Goal: Task Accomplishment & Management: Use online tool/utility

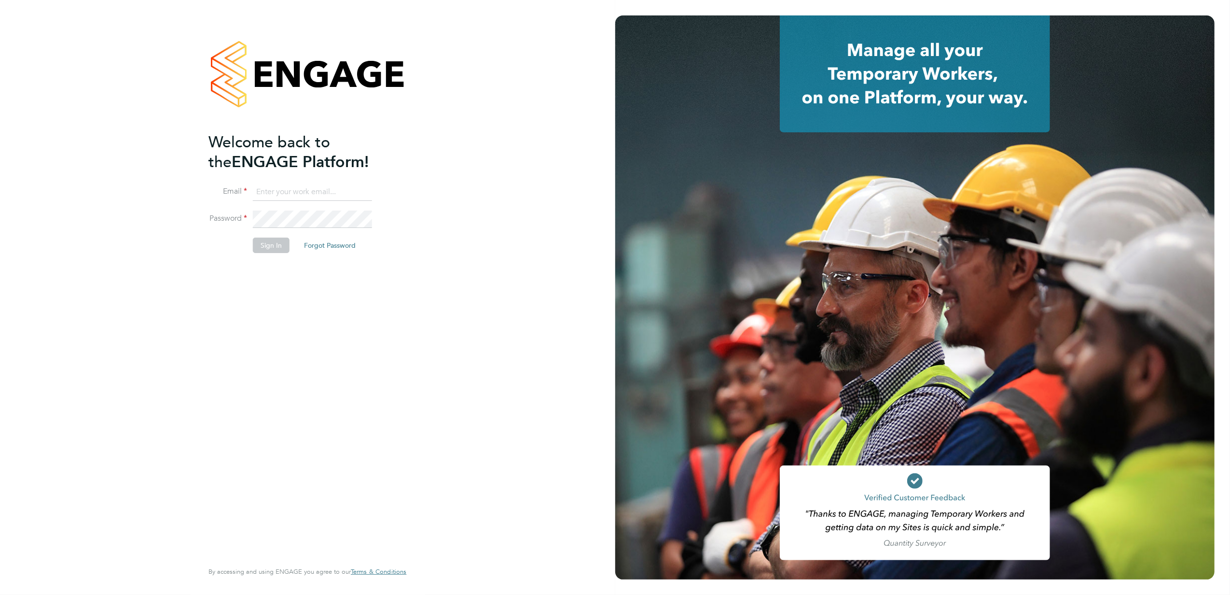
type input "[PERSON_NAME][EMAIL_ADDRESS][DOMAIN_NAME]"
click at [273, 248] on button "Sign In" at bounding box center [271, 244] width 37 height 15
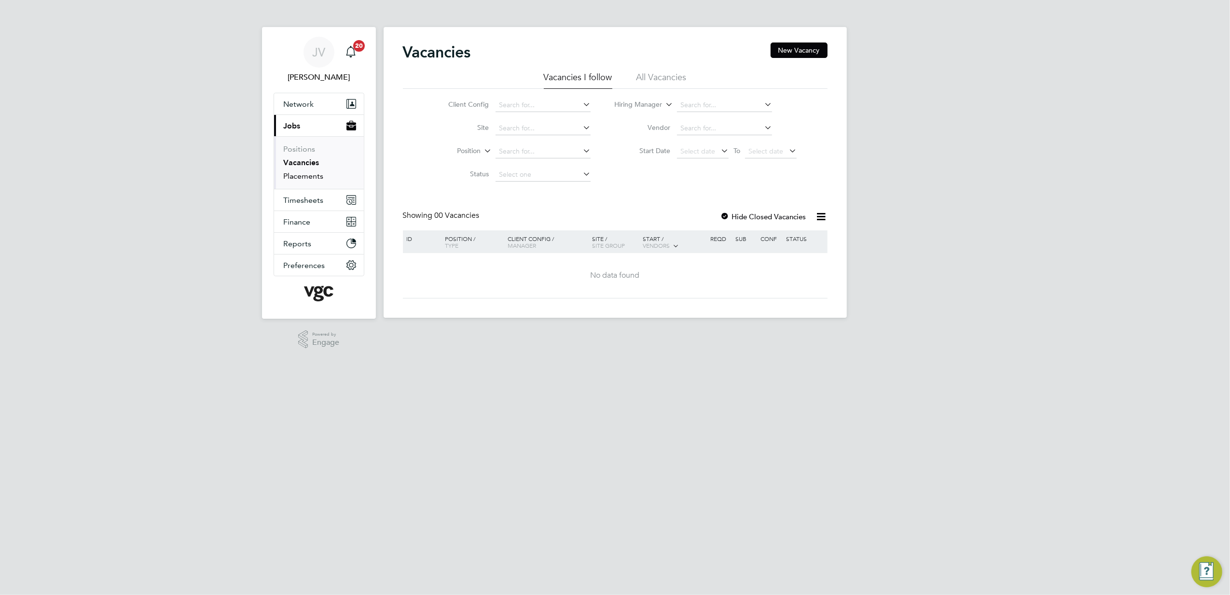
click at [318, 172] on link "Placements" at bounding box center [304, 175] width 40 height 9
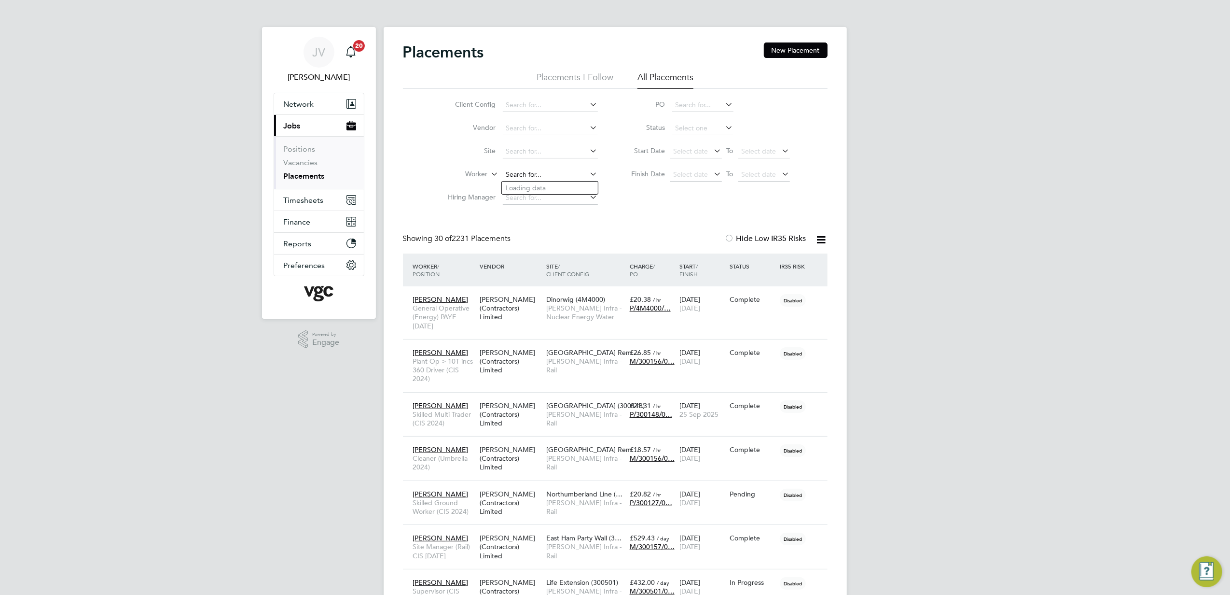
click at [522, 175] on input at bounding box center [550, 175] width 95 height 14
click at [553, 188] on li "Andrew Jonathon Dodd" at bounding box center [561, 187] width 119 height 13
type input "Andrew Jonathon Dodd"
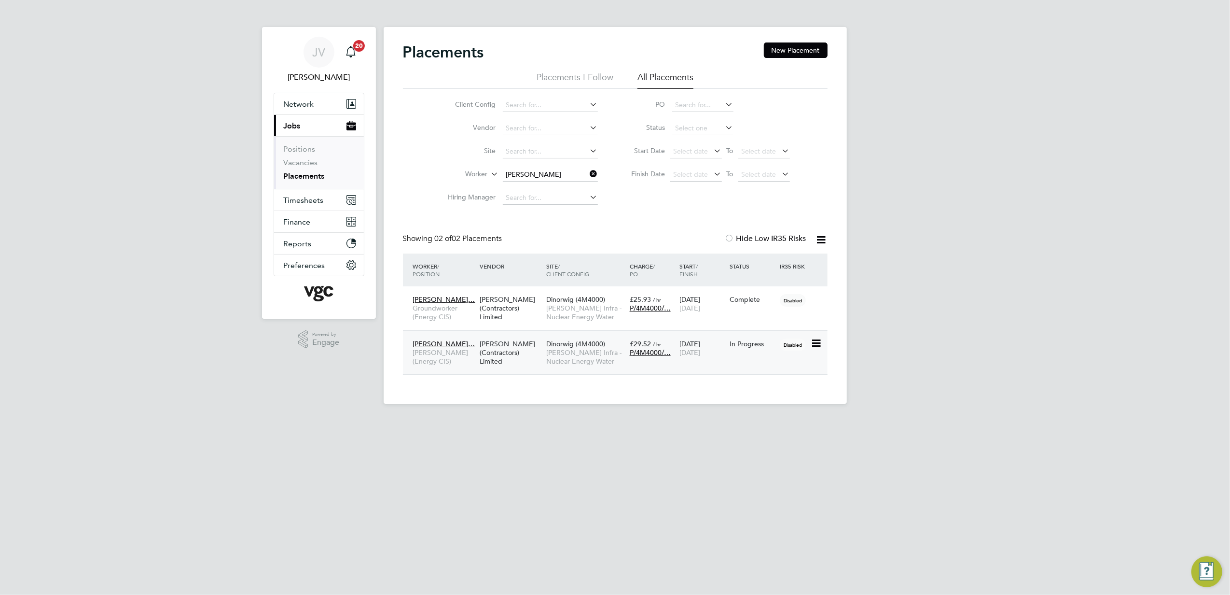
click at [525, 361] on div "[PERSON_NAME] (Contractors) Limited" at bounding box center [510, 352] width 67 height 36
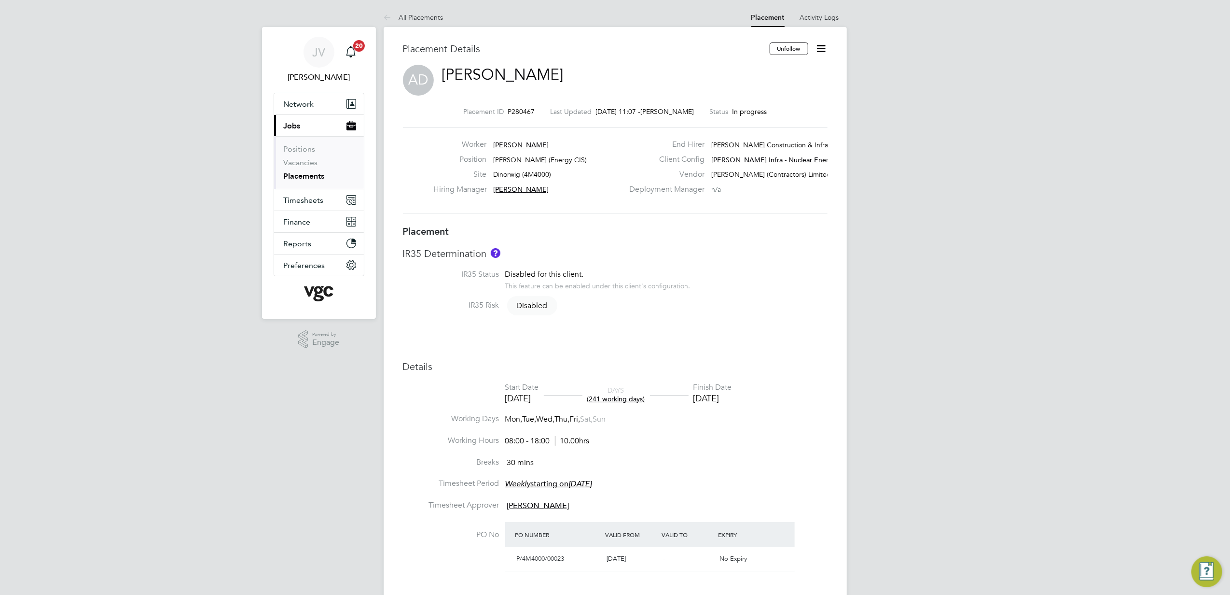
click at [825, 46] on icon at bounding box center [822, 48] width 12 height 12
click at [786, 70] on li "Edit Placement e" at bounding box center [775, 72] width 99 height 14
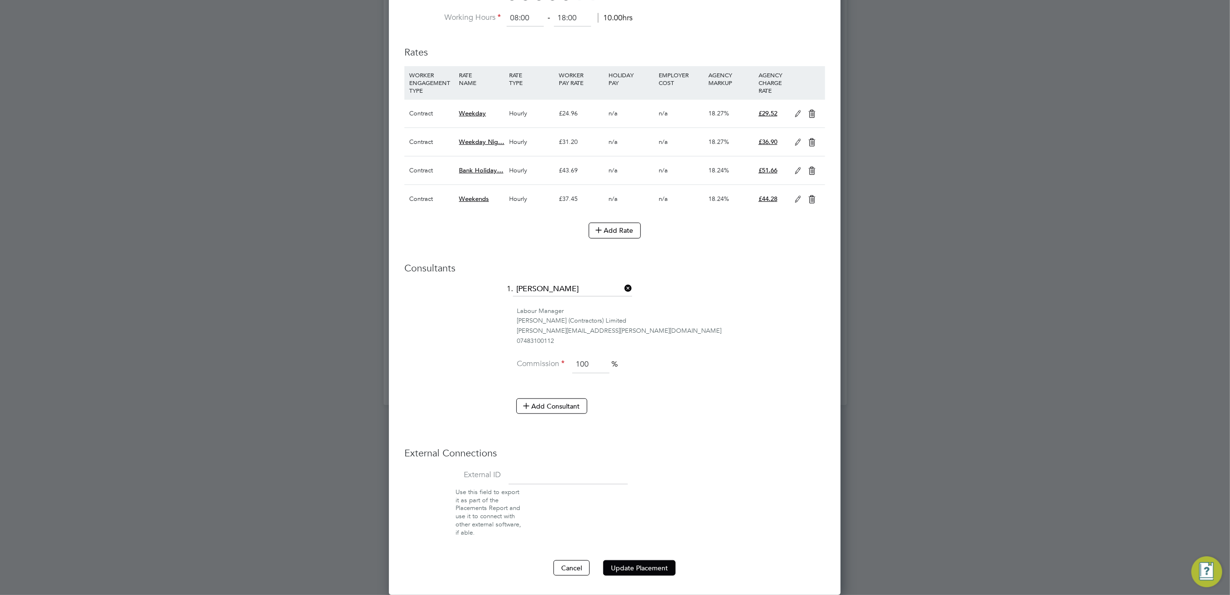
click at [551, 473] on input at bounding box center [568, 475] width 119 height 17
click at [675, 451] on h3 "External Connections" at bounding box center [614, 452] width 421 height 13
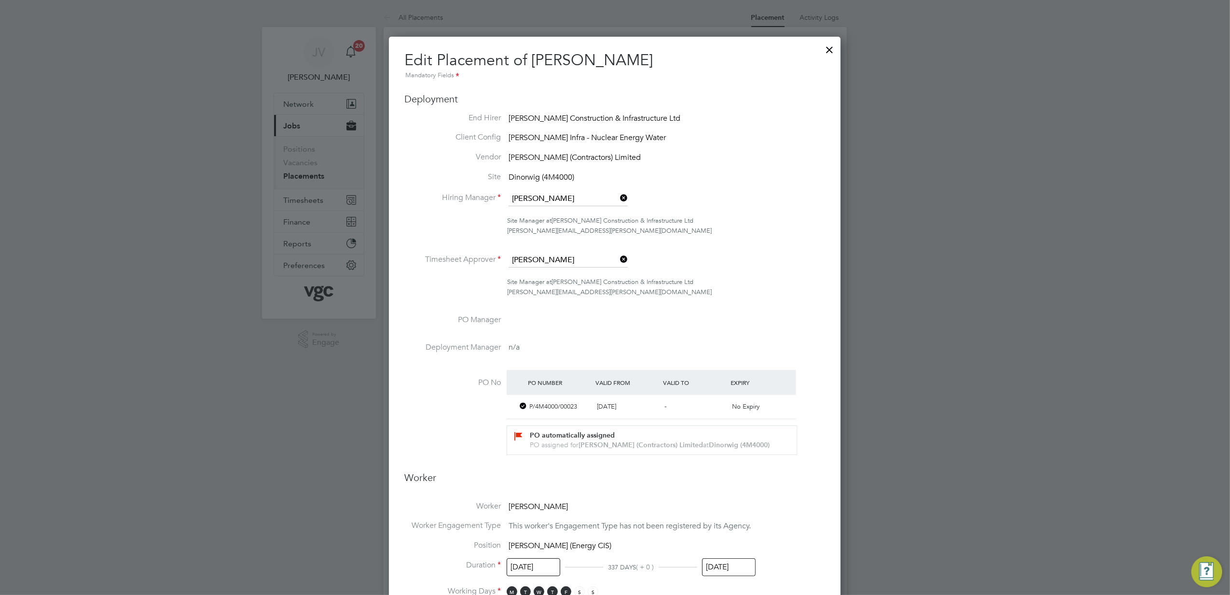
click at [829, 47] on div at bounding box center [829, 47] width 17 height 17
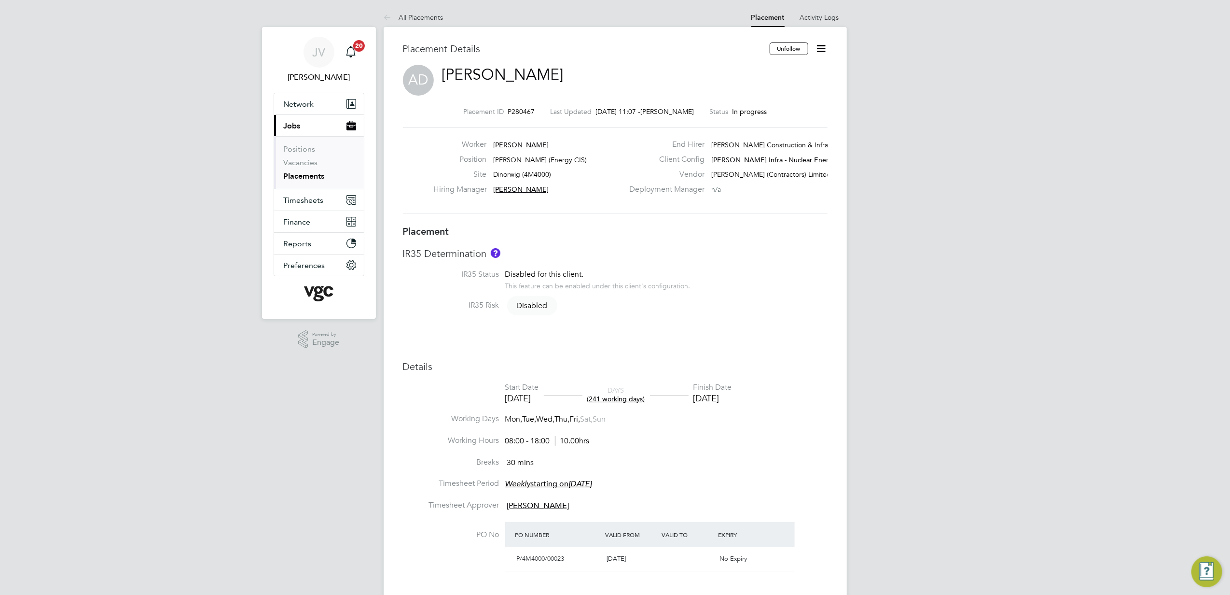
click at [540, 143] on span "[PERSON_NAME]" at bounding box center [521, 144] width 56 height 9
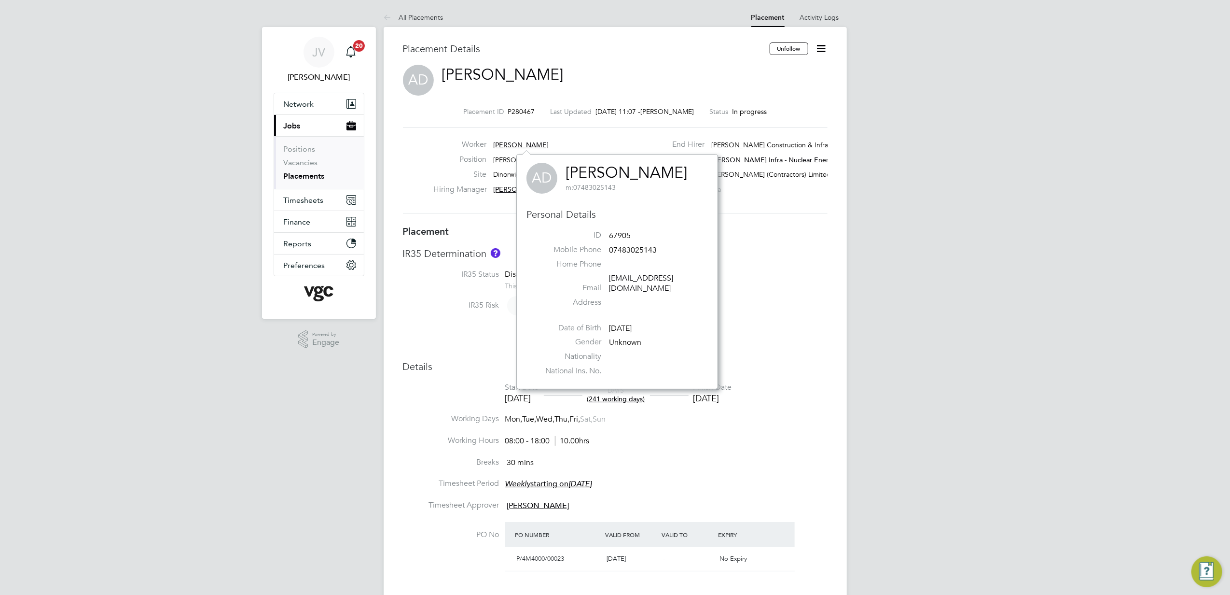
click at [612, 261] on li "Home Phone" at bounding box center [617, 266] width 167 height 14
click at [514, 147] on span "[PERSON_NAME]" at bounding box center [521, 144] width 56 height 9
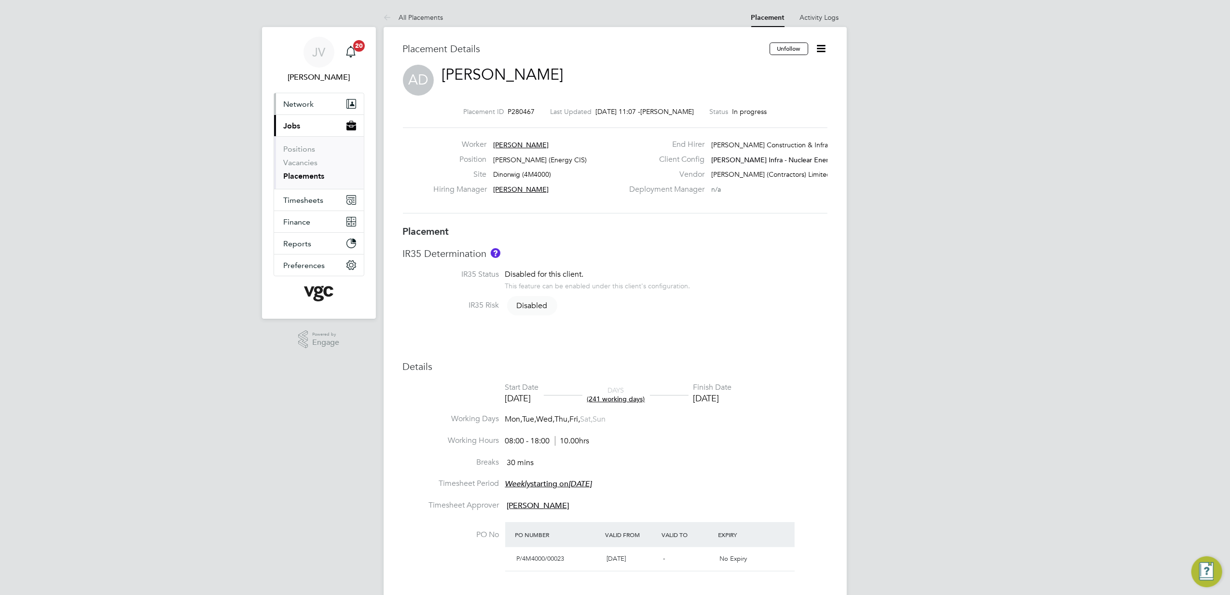
click at [311, 107] on span "Network" at bounding box center [299, 103] width 30 height 9
click at [296, 204] on span "Jobs" at bounding box center [292, 205] width 17 height 9
click at [305, 150] on link "Positions" at bounding box center [300, 148] width 32 height 9
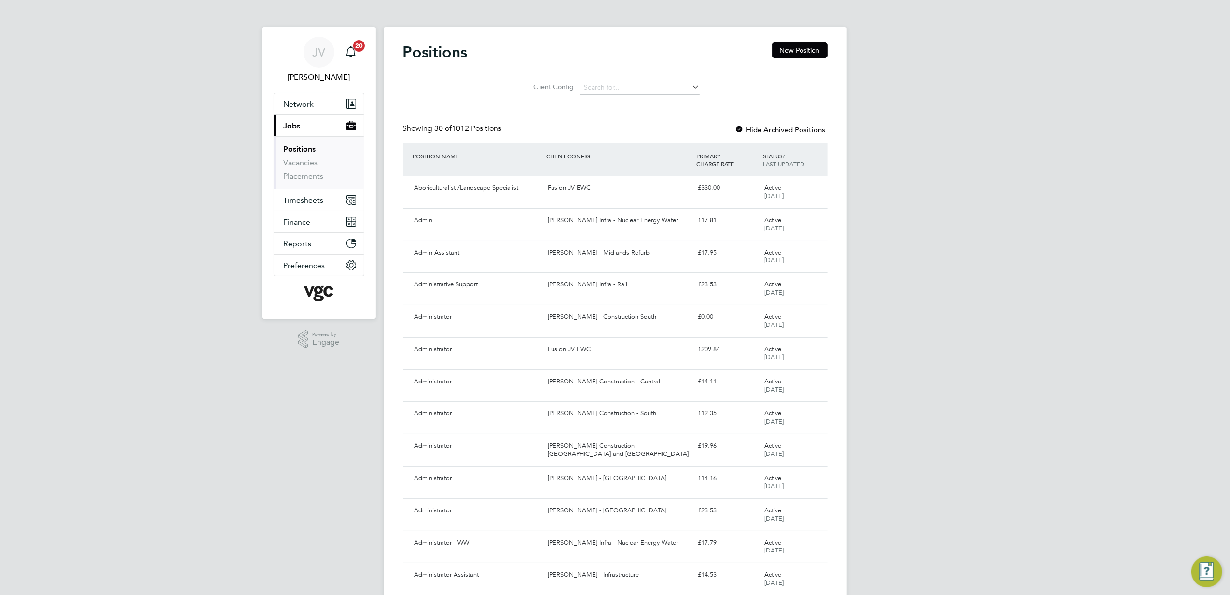
click at [304, 129] on button "Current page: Jobs" at bounding box center [319, 125] width 90 height 21
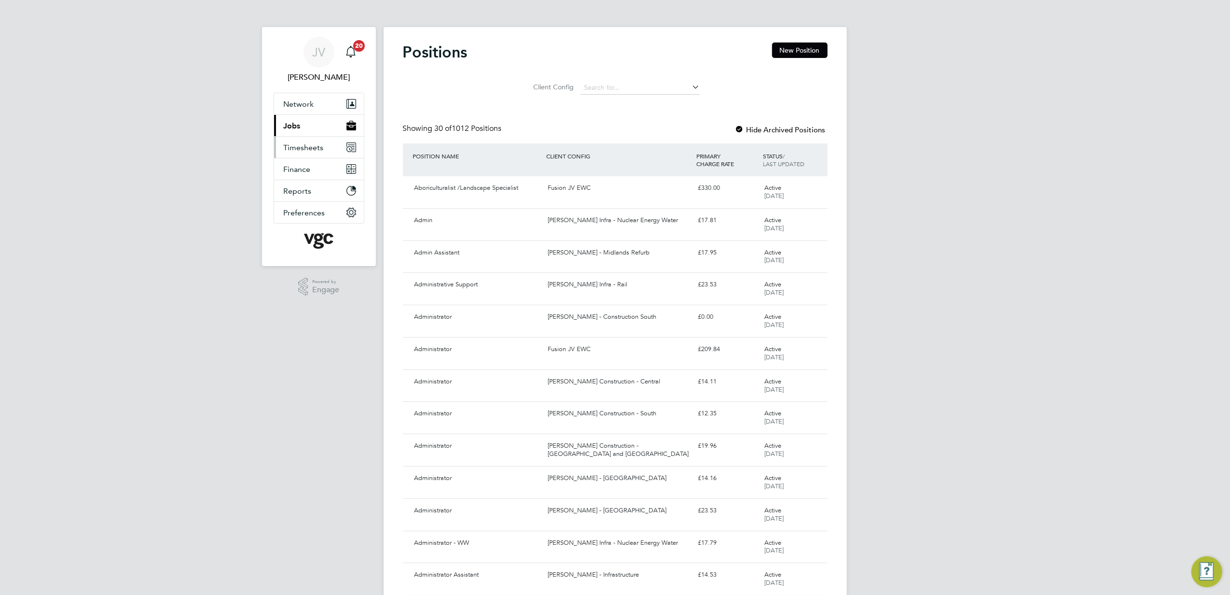
click at [301, 147] on span "Timesheets" at bounding box center [304, 147] width 40 height 9
click at [302, 123] on button "Current page: Jobs" at bounding box center [319, 125] width 90 height 21
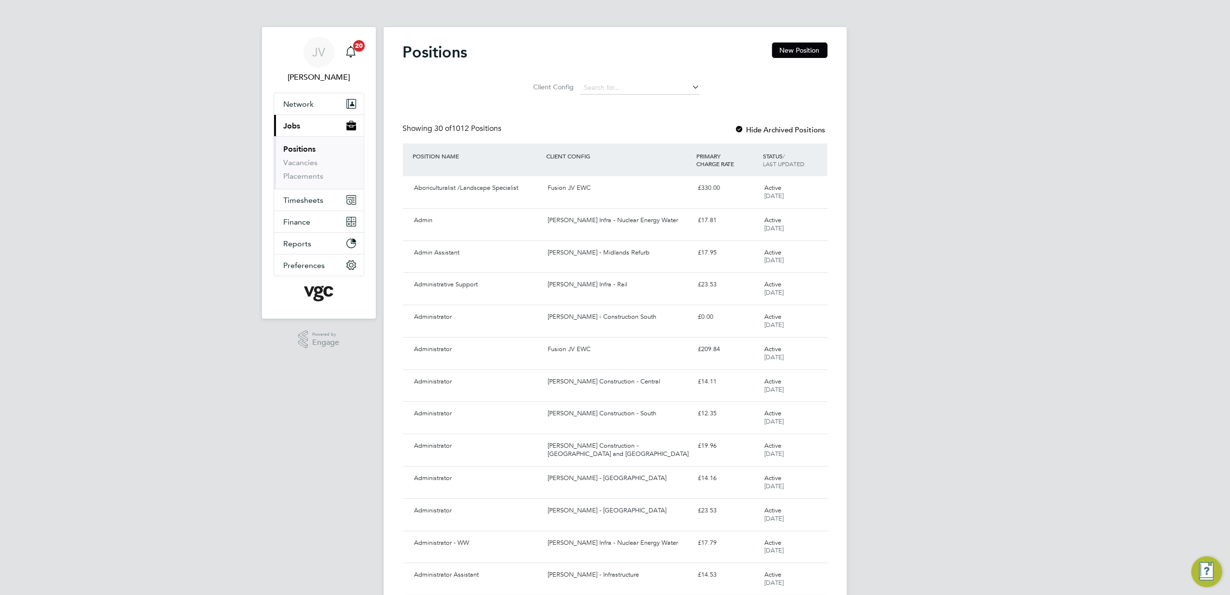
click at [304, 170] on li "Vacancies" at bounding box center [320, 165] width 72 height 14
drag, startPoint x: 296, startPoint y: 188, endPoint x: 296, endPoint y: 178, distance: 10.1
click at [296, 185] on ul "Positions Vacancies Placements" at bounding box center [319, 162] width 90 height 53
click at [296, 178] on link "Placements" at bounding box center [304, 175] width 40 height 9
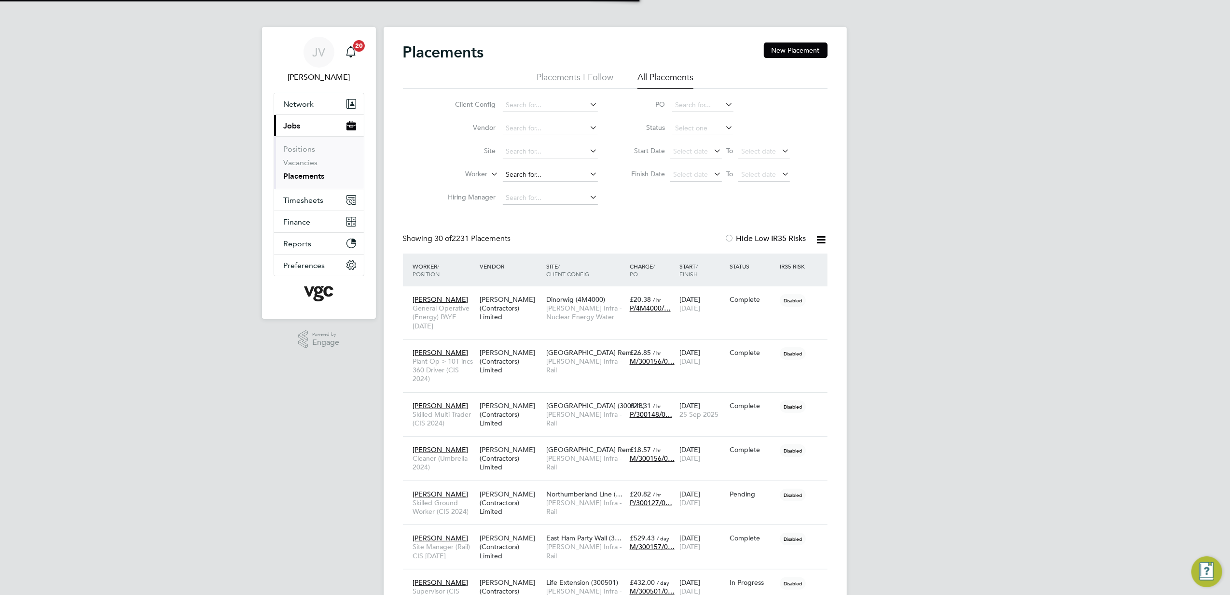
click at [529, 174] on input at bounding box center [550, 175] width 95 height 14
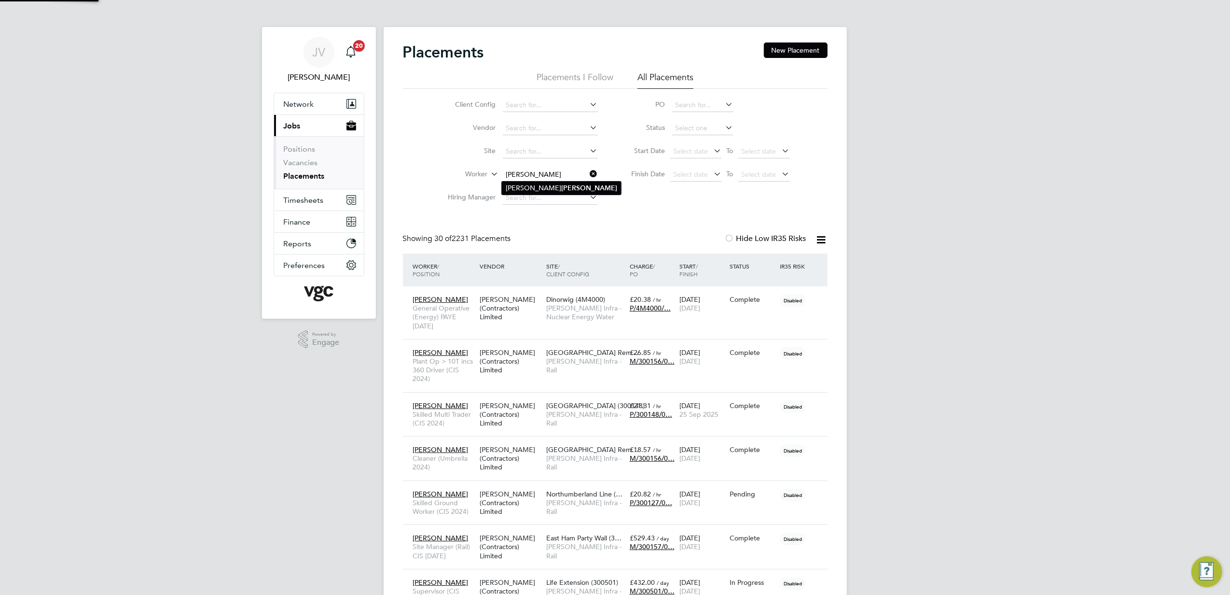
click at [557, 189] on li "Andrew Jonathon Dodd" at bounding box center [561, 187] width 119 height 13
type input "Andrew Jonathon Dodd"
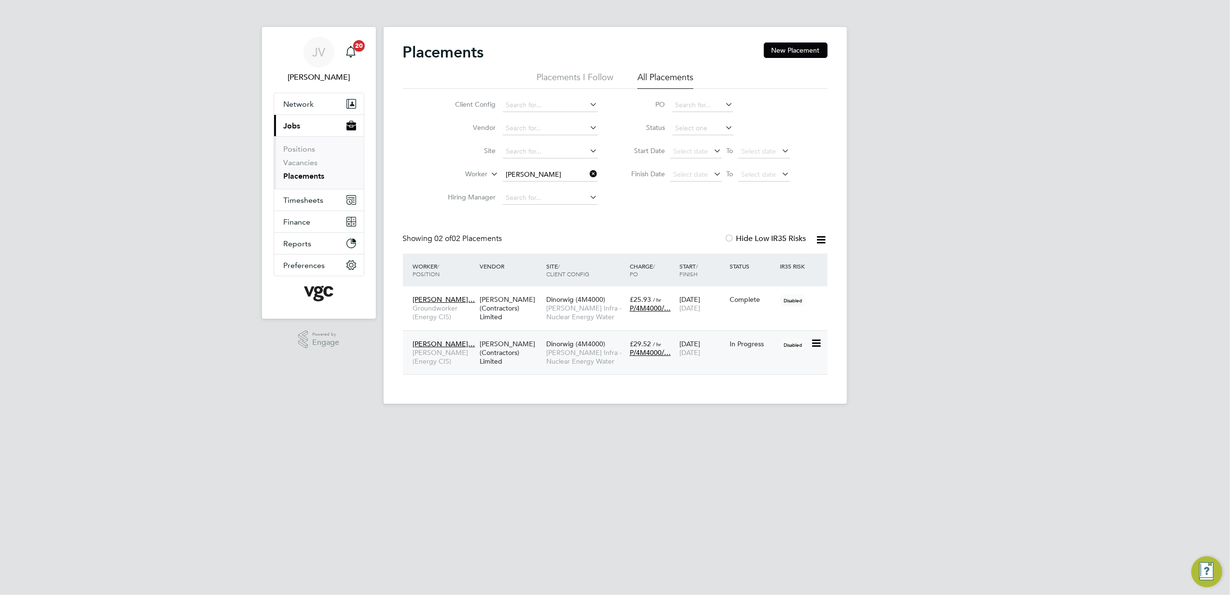
click at [811, 345] on icon at bounding box center [816, 343] width 10 height 12
click at [432, 342] on span "Andrew Jonathon…" at bounding box center [444, 343] width 62 height 9
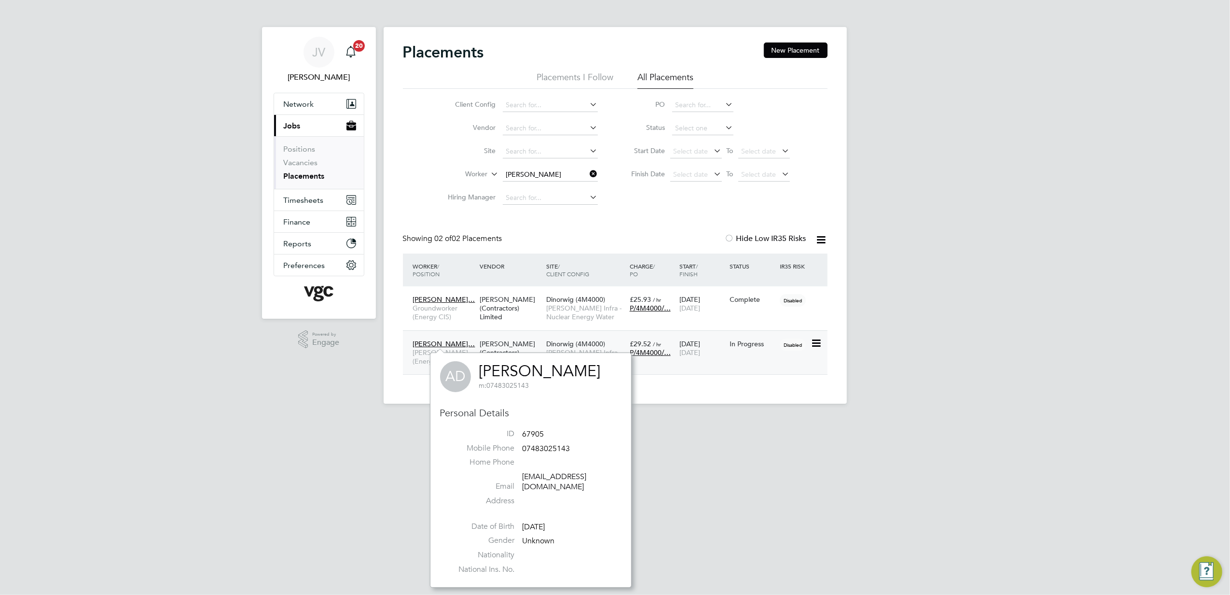
click at [431, 341] on span "Andrew Jonathon…" at bounding box center [444, 343] width 62 height 9
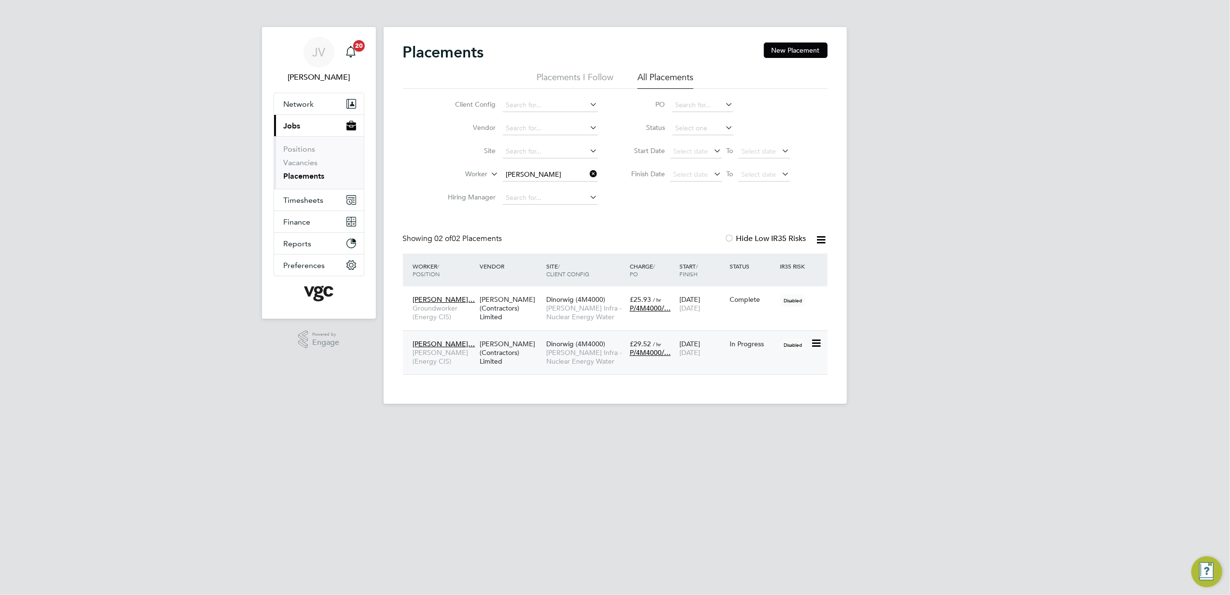
click at [515, 348] on div "[PERSON_NAME] (Contractors) Limited" at bounding box center [510, 352] width 67 height 36
click at [1230, 419] on html "JV Jana Venizelou Notifications 20 Applications: Network Team Members Businesse…" at bounding box center [615, 209] width 1230 height 419
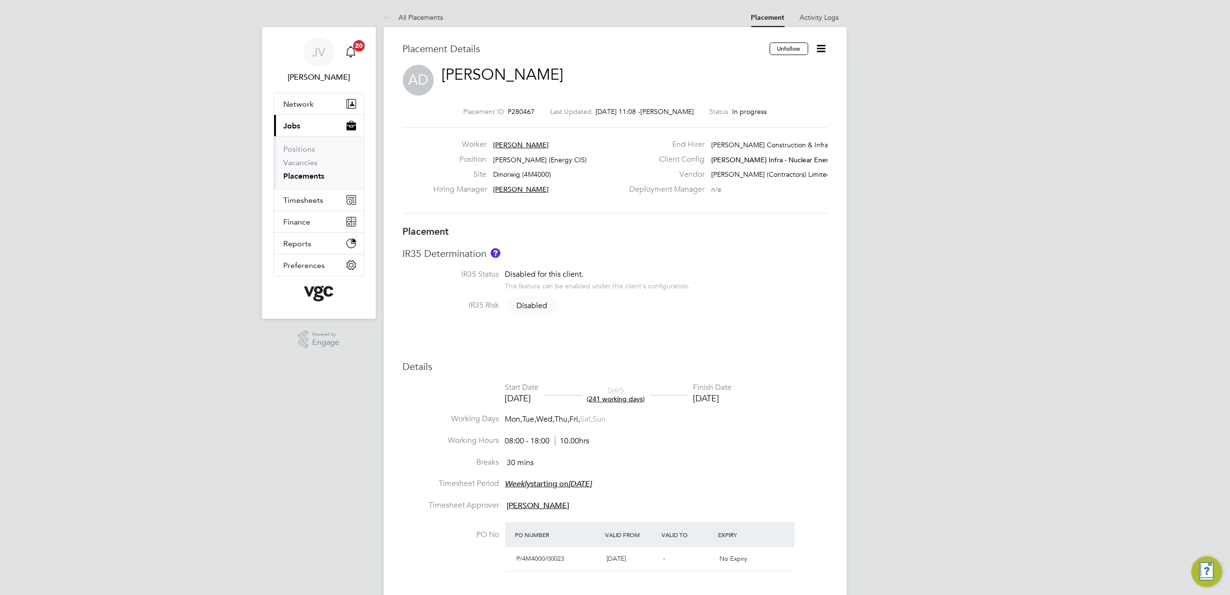
click at [523, 144] on span "Andrew Jonathon Dodd" at bounding box center [521, 144] width 56 height 9
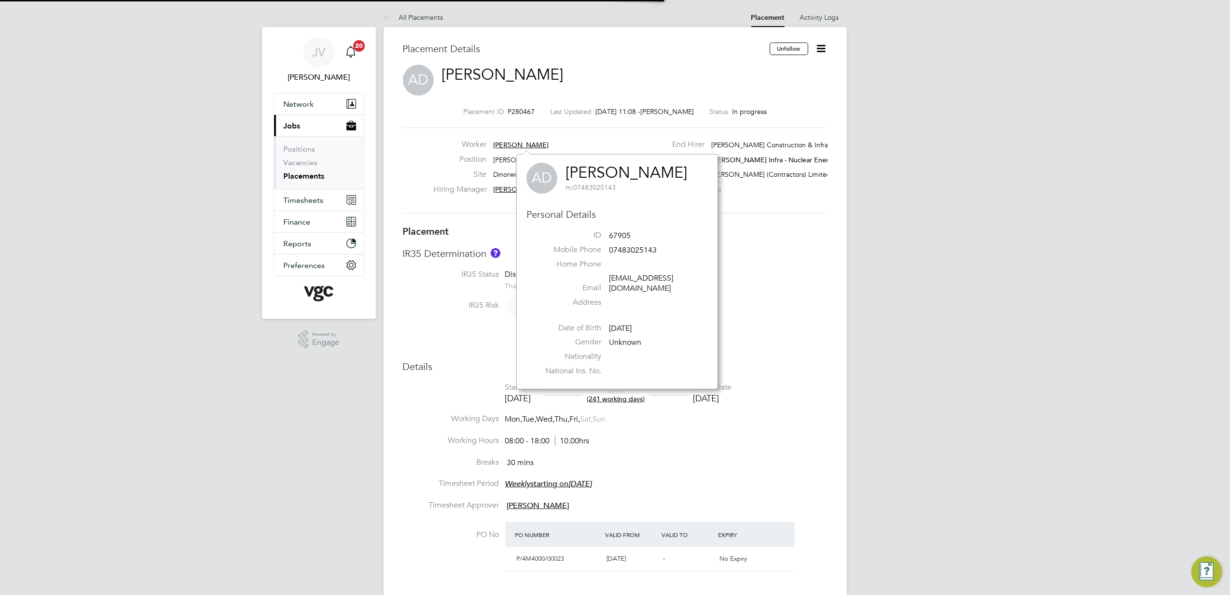
click at [523, 144] on span "[PERSON_NAME]" at bounding box center [521, 144] width 56 height 9
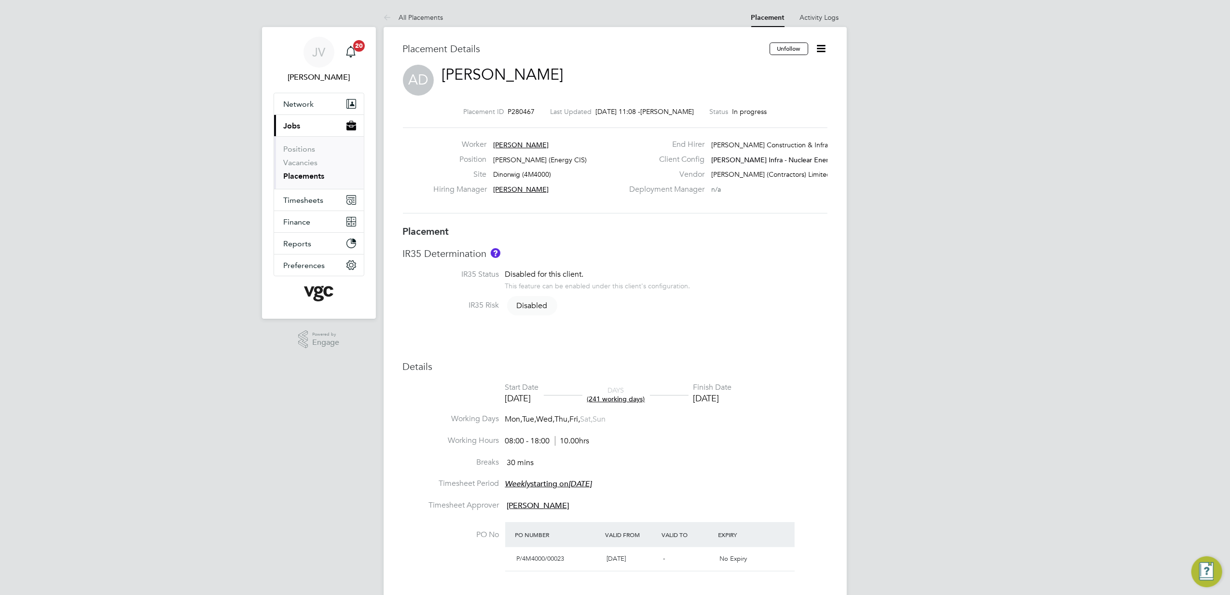
click at [523, 144] on span "[PERSON_NAME]" at bounding box center [521, 144] width 56 height 9
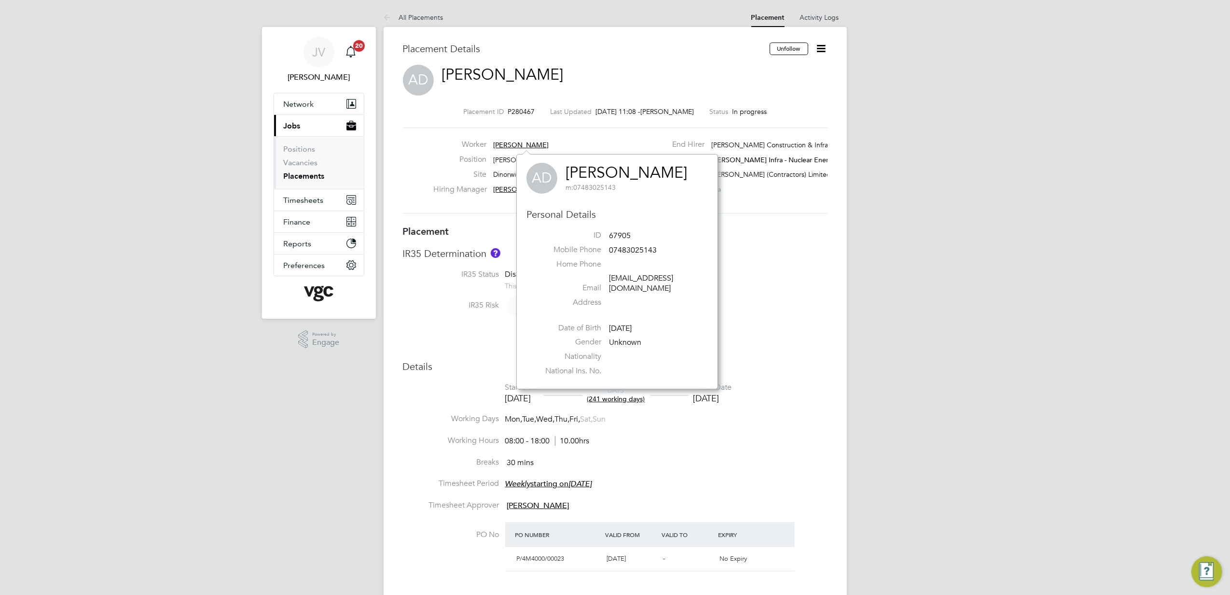
click at [628, 251] on span "07483025143" at bounding box center [633, 250] width 48 height 10
click at [648, 176] on link "[PERSON_NAME]" at bounding box center [627, 172] width 122 height 19
click at [584, 169] on link "[PERSON_NAME]" at bounding box center [627, 172] width 122 height 19
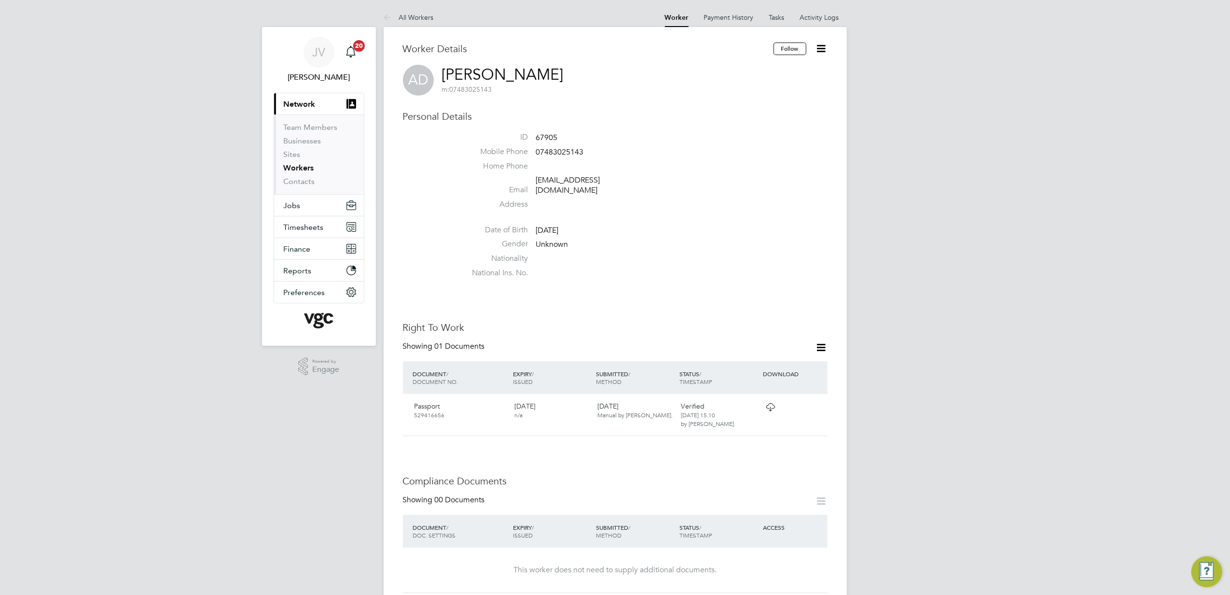
click at [823, 46] on icon at bounding box center [822, 48] width 12 height 12
click at [769, 109] on li "Edit Personal Details e" at bounding box center [766, 113] width 121 height 14
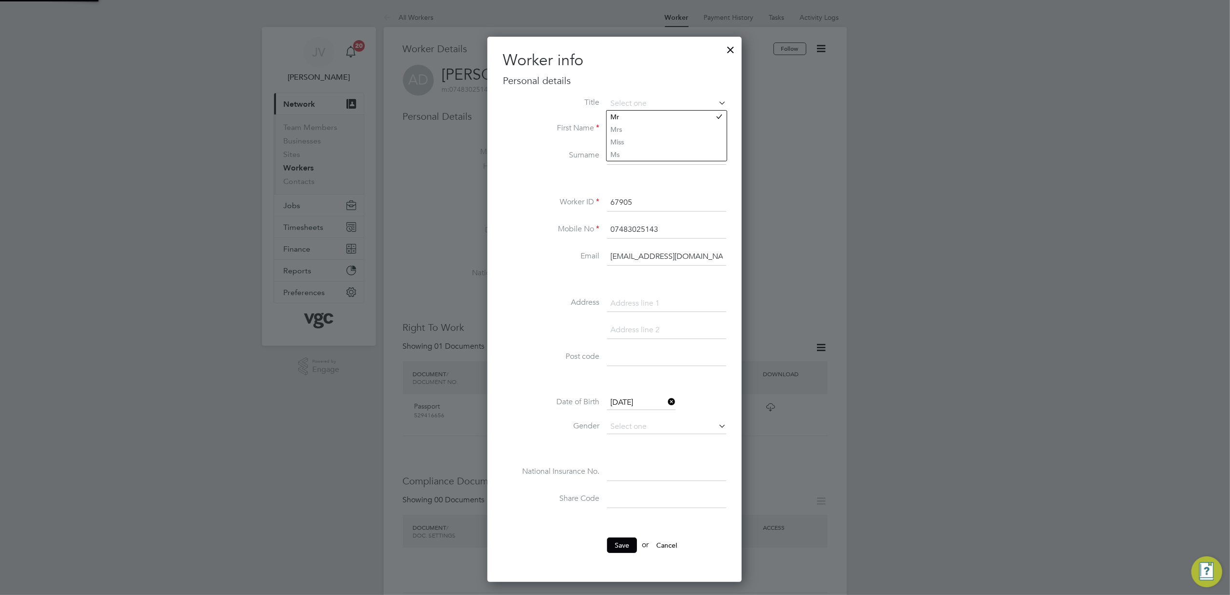
scroll to position [545, 255]
click at [872, 203] on div at bounding box center [615, 297] width 1230 height 595
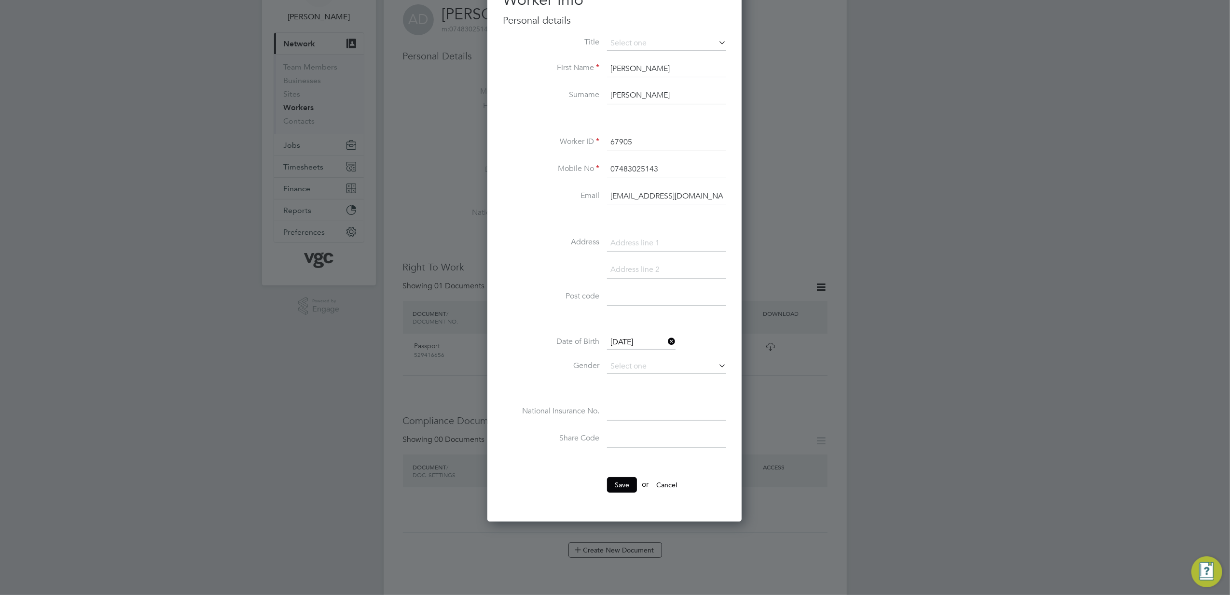
scroll to position [0, 0]
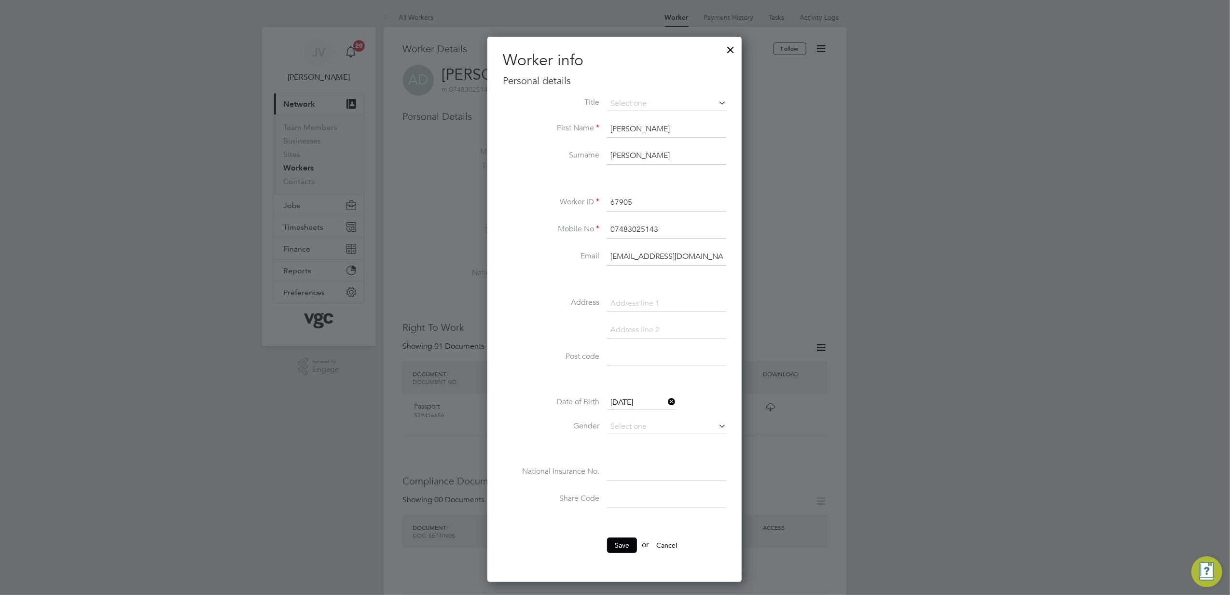
click at [728, 45] on div at bounding box center [730, 47] width 17 height 17
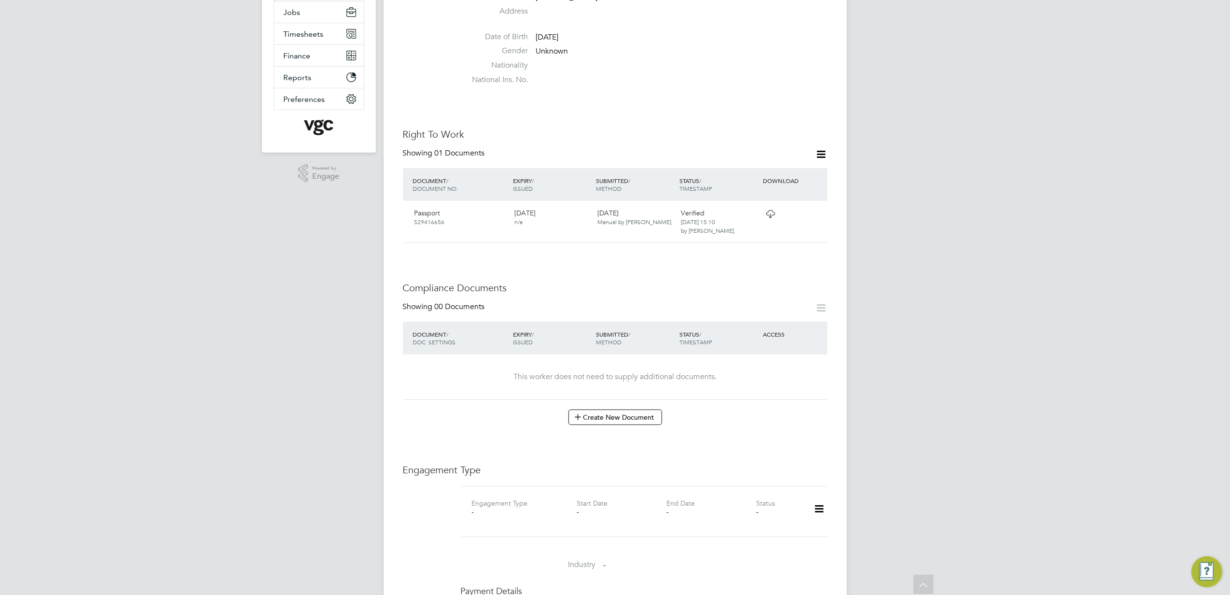
scroll to position [257, 0]
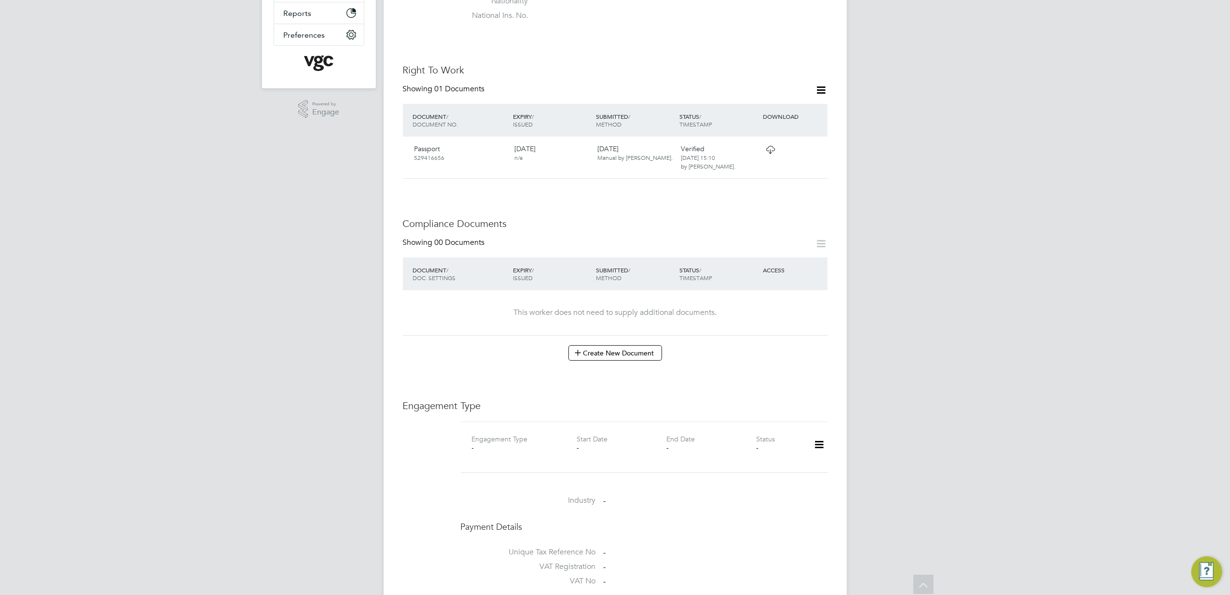
click at [817, 443] on icon at bounding box center [819, 444] width 17 height 22
click at [782, 479] on li "Add Engagement Type" at bounding box center [770, 478] width 110 height 14
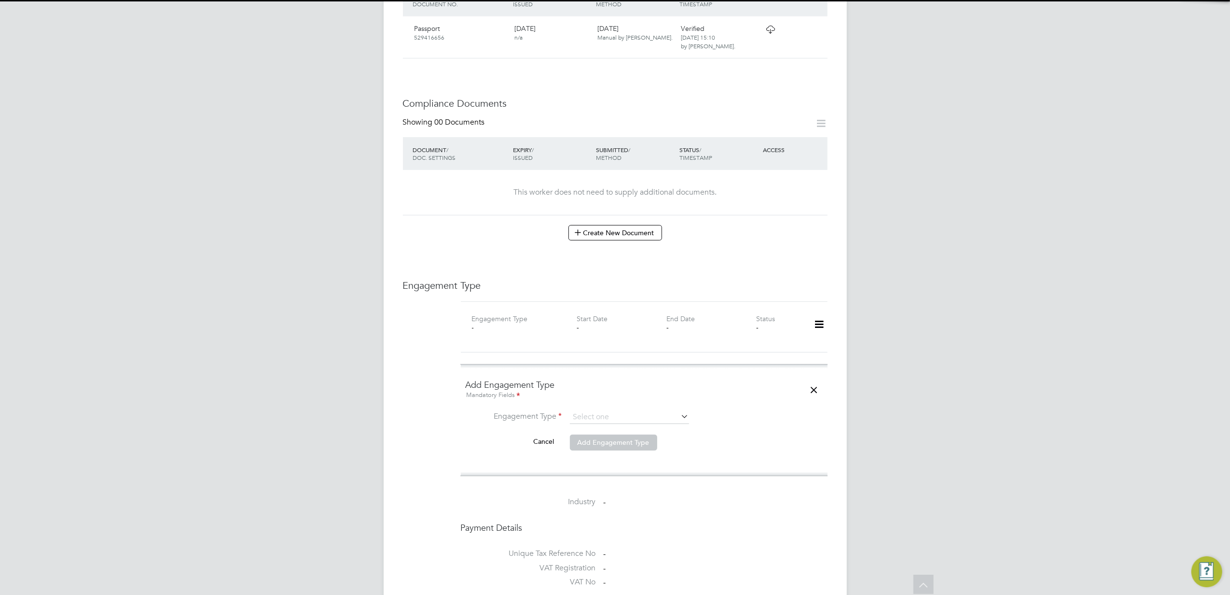
scroll to position [386, 0]
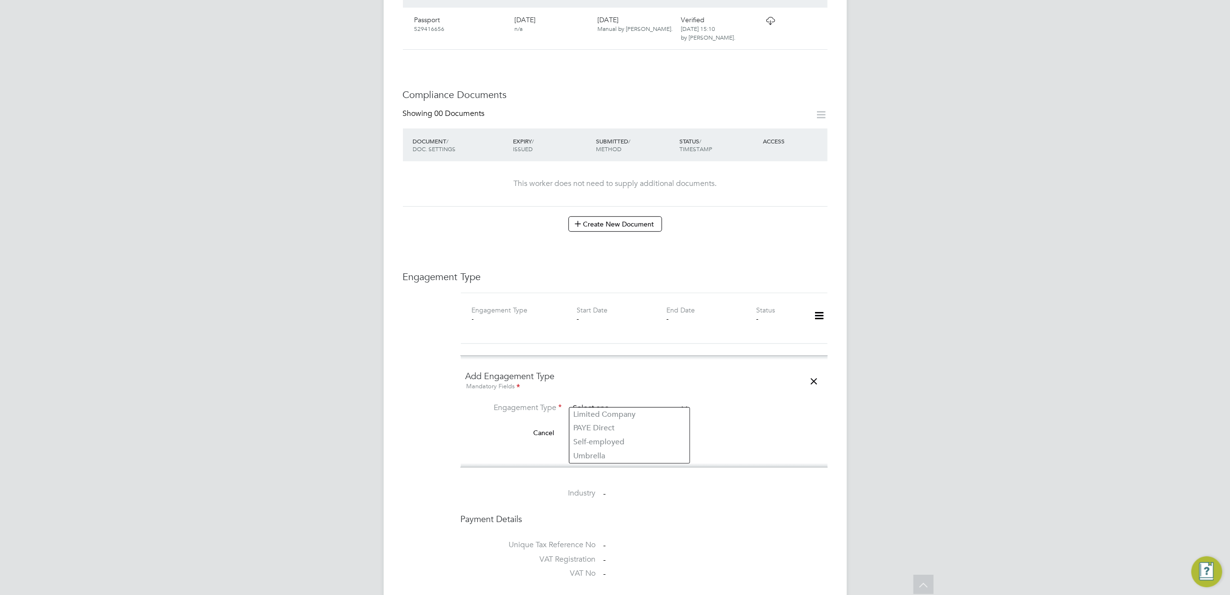
click at [625, 402] on input at bounding box center [629, 409] width 119 height 14
click at [611, 403] on input at bounding box center [629, 409] width 119 height 14
click at [626, 452] on li "Umbrella" at bounding box center [630, 456] width 120 height 14
type input "Umbrella"
click at [625, 425] on input at bounding box center [629, 432] width 119 height 14
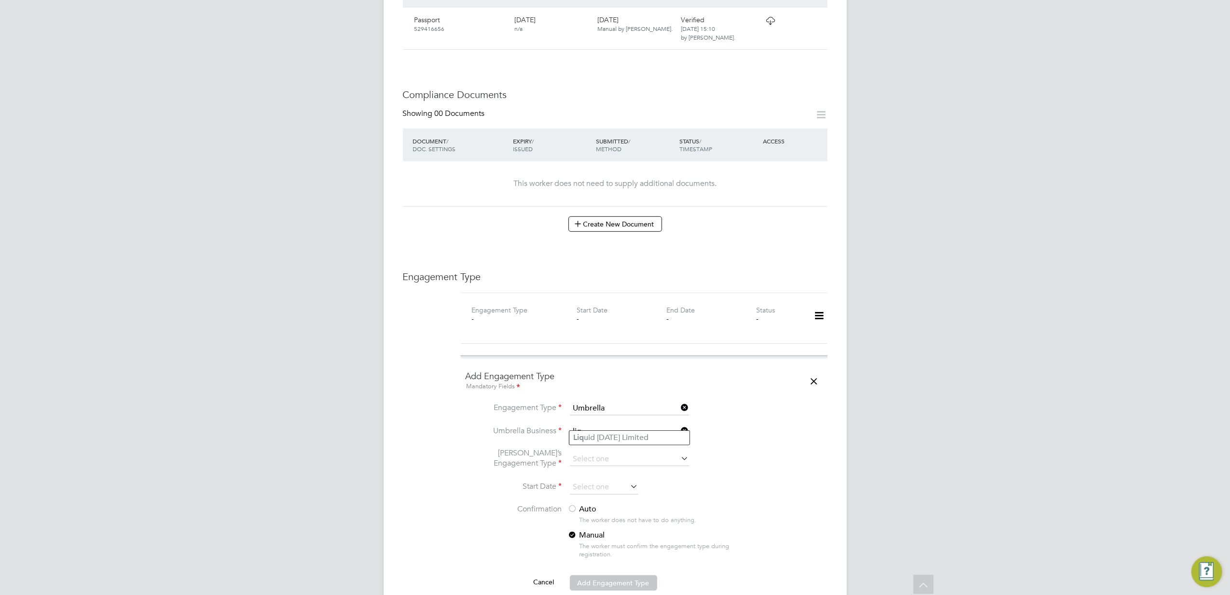
type input "liq"
click at [1051, 321] on div "JV Jana Venizelou Notifications 20 Applications: Current page: Network Team Mem…" at bounding box center [615, 349] width 1230 height 1471
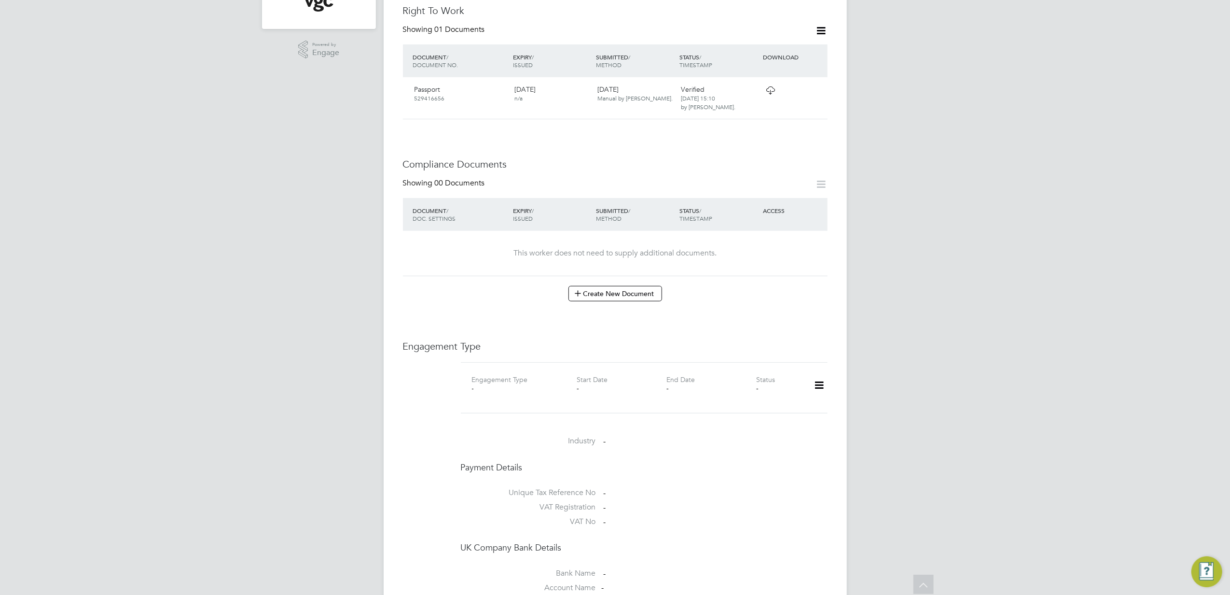
scroll to position [321, 0]
click at [821, 373] on icon at bounding box center [819, 380] width 17 height 22
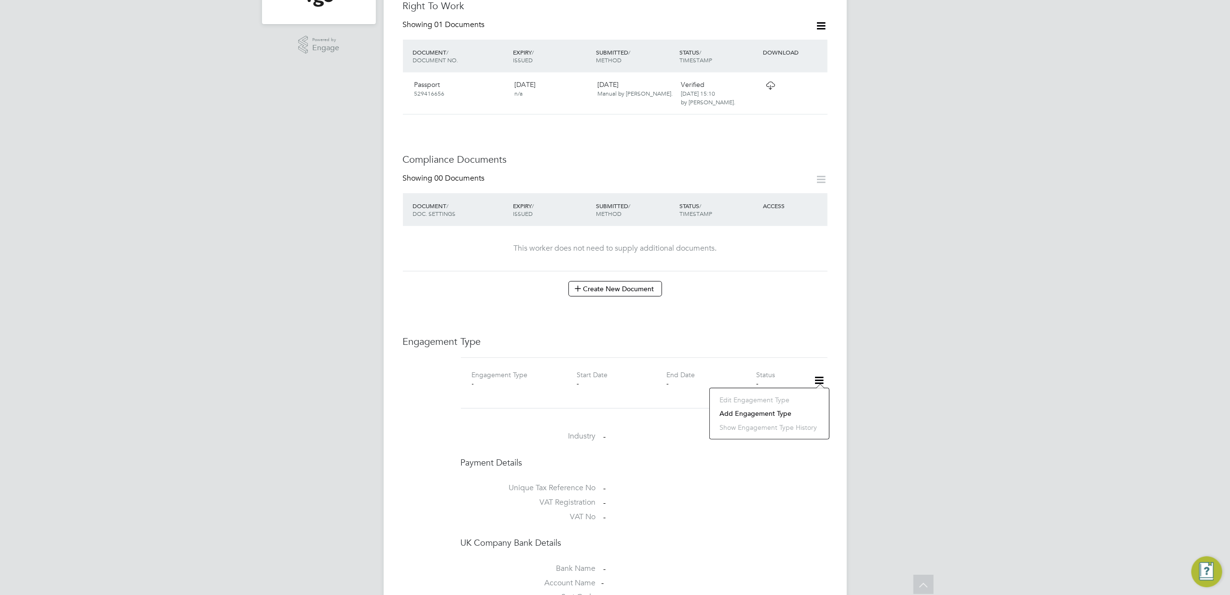
click at [767, 412] on li "Add Engagement Type" at bounding box center [770, 413] width 110 height 14
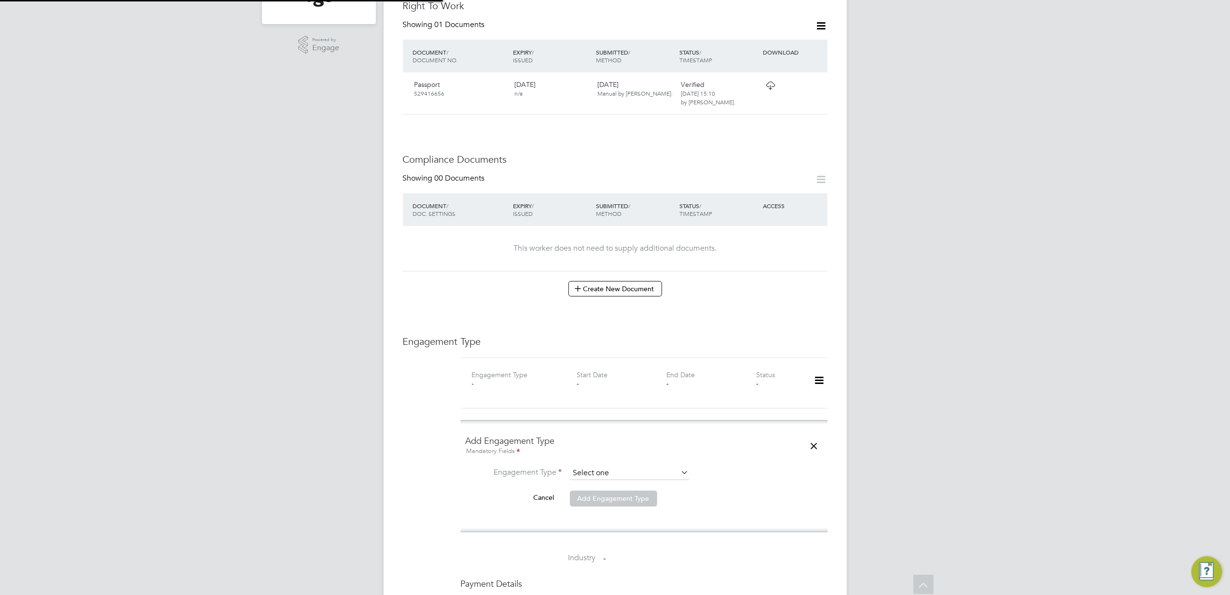
click at [612, 467] on input at bounding box center [629, 473] width 119 height 14
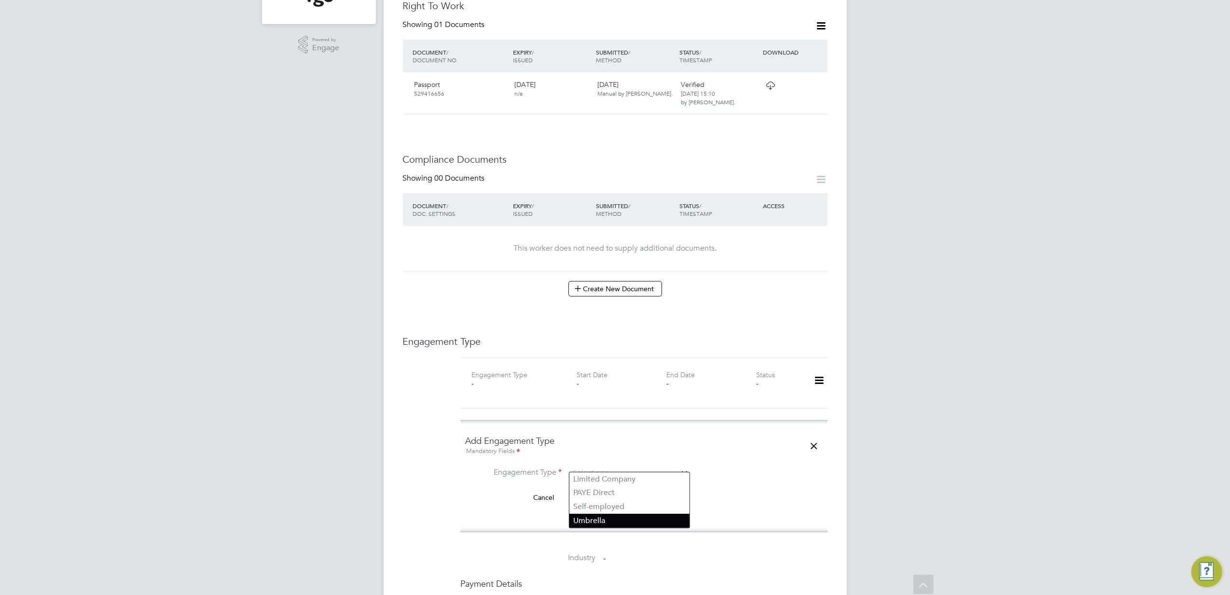
click at [612, 515] on li "Umbrella" at bounding box center [630, 521] width 120 height 14
type input "Umbrella"
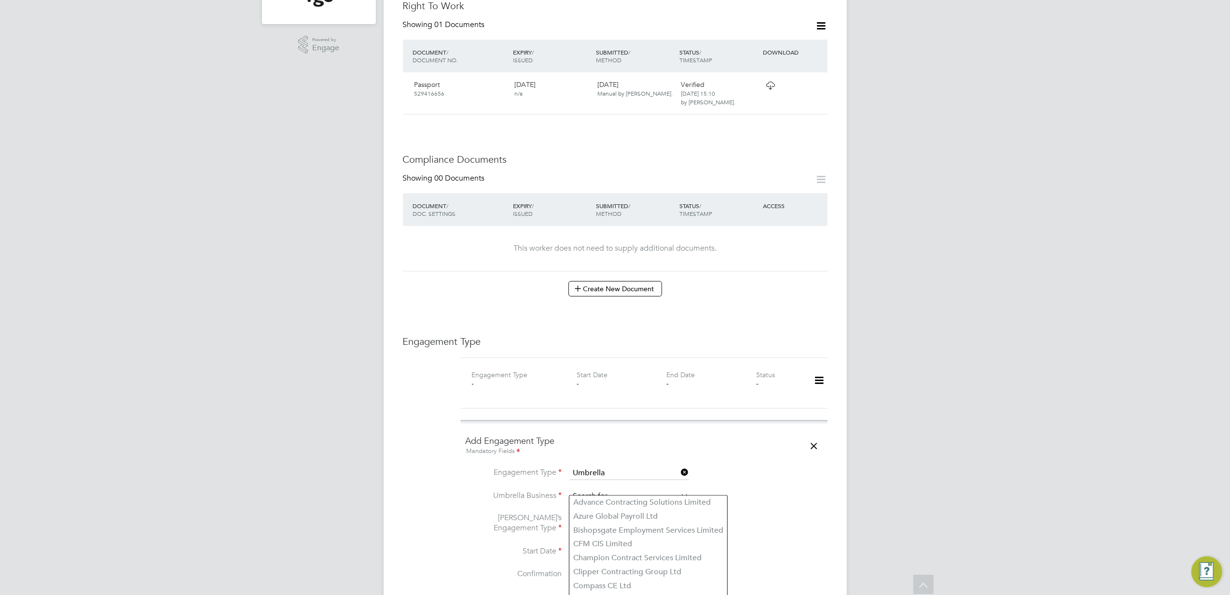
click at [610, 495] on div "All Workers Worker Payment History Tasks Activity Logs Worker Payment History T…" at bounding box center [615, 409] width 463 height 1447
type input "om"
click at [680, 488] on icon at bounding box center [680, 495] width 0 height 14
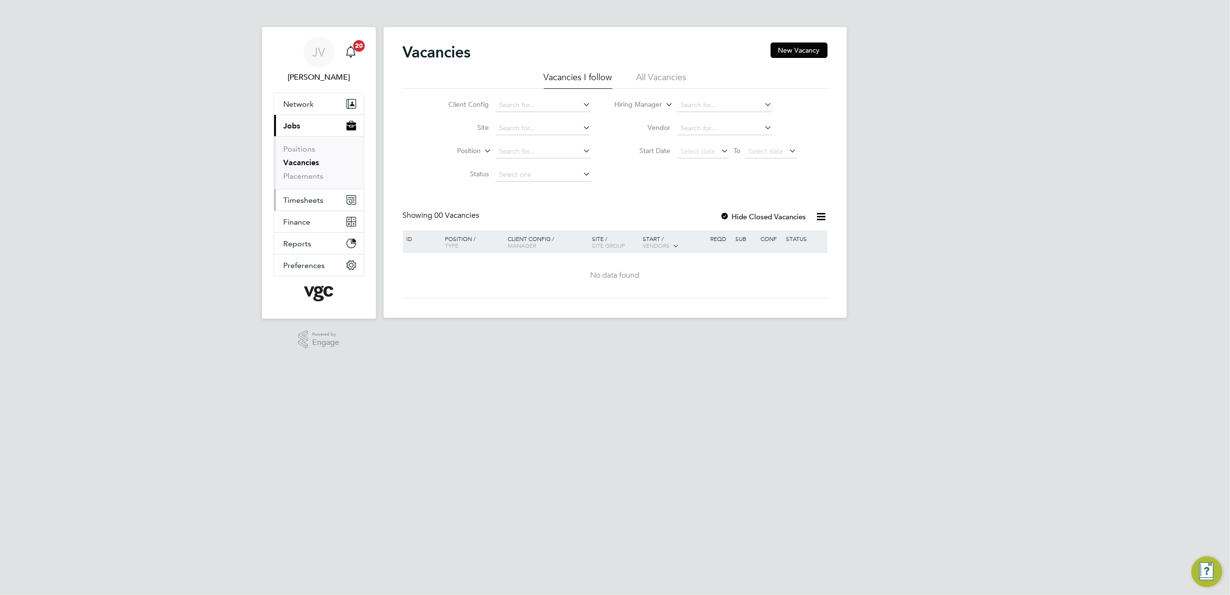
click at [312, 201] on span "Timesheets" at bounding box center [304, 199] width 40 height 9
click at [335, 196] on button "Timesheets" at bounding box center [319, 199] width 90 height 21
click at [306, 199] on span "Timesheets" at bounding box center [304, 199] width 40 height 9
click at [307, 167] on link "Timesheets" at bounding box center [304, 170] width 40 height 9
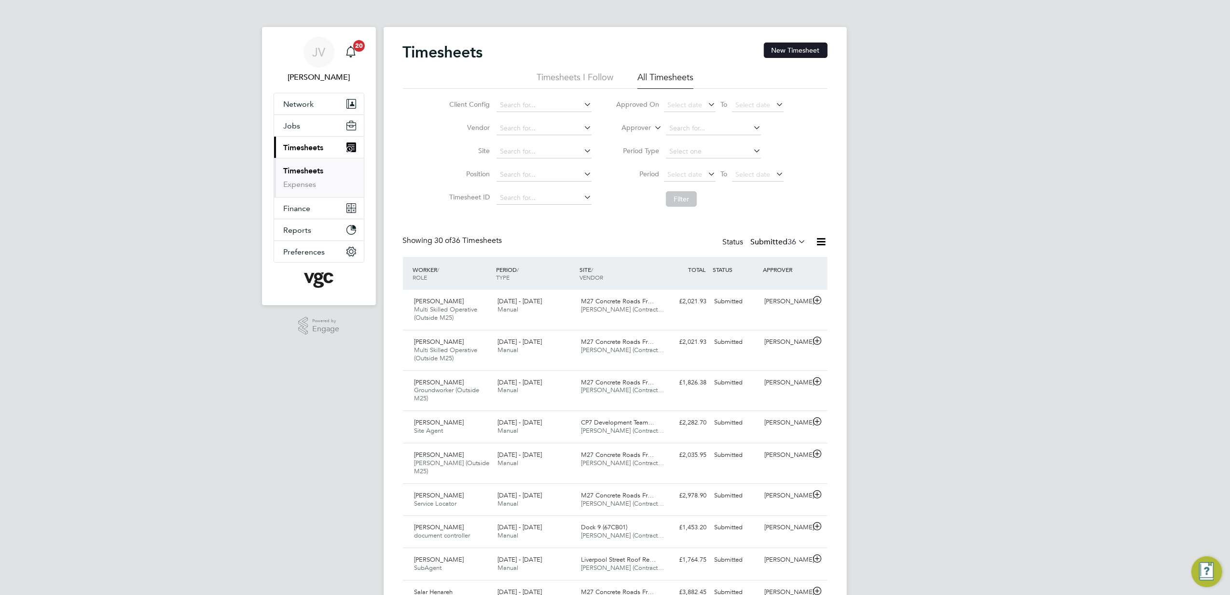
click at [812, 51] on button "New Timesheet" at bounding box center [796, 49] width 64 height 15
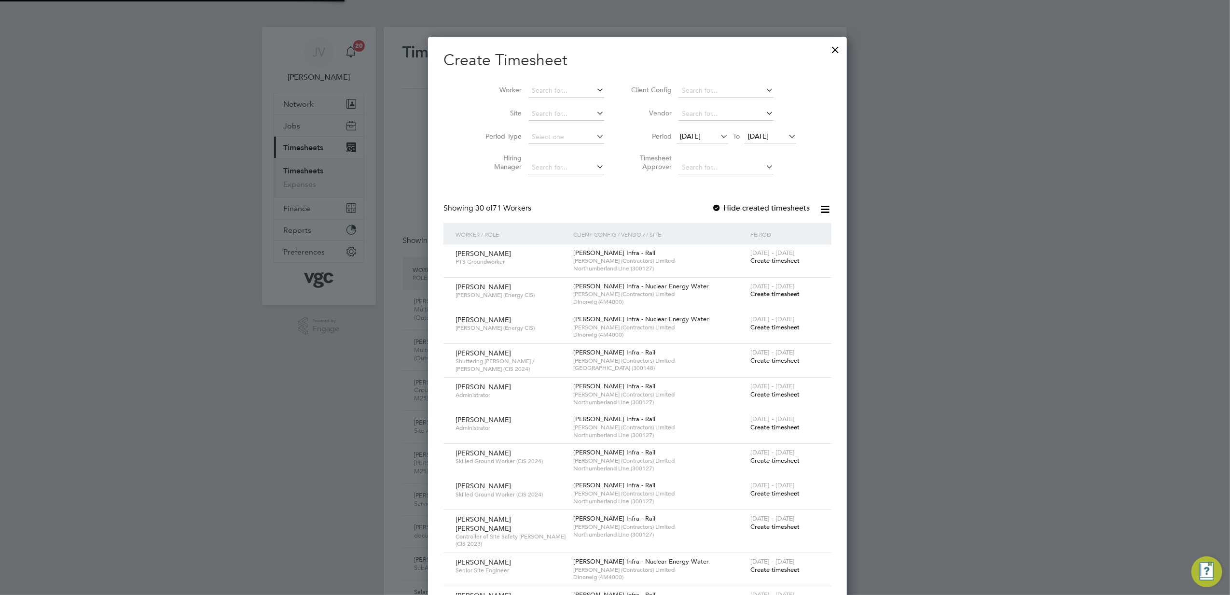
click at [694, 138] on span "[DATE]" at bounding box center [690, 136] width 21 height 9
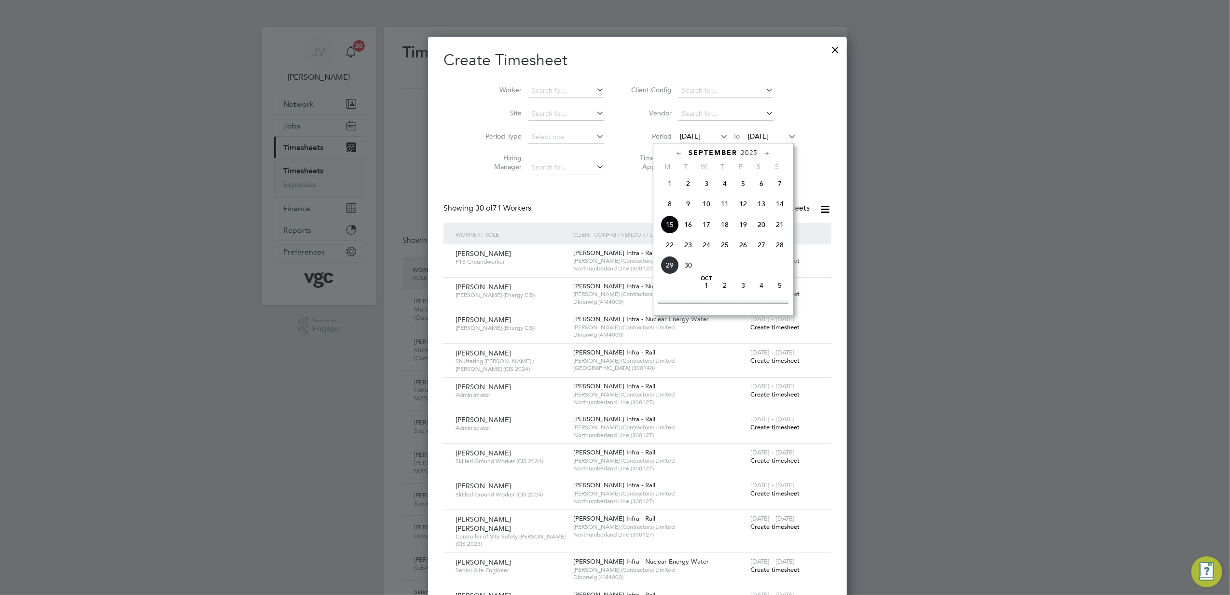
click at [670, 186] on span "[DATE]" at bounding box center [670, 183] width 18 height 18
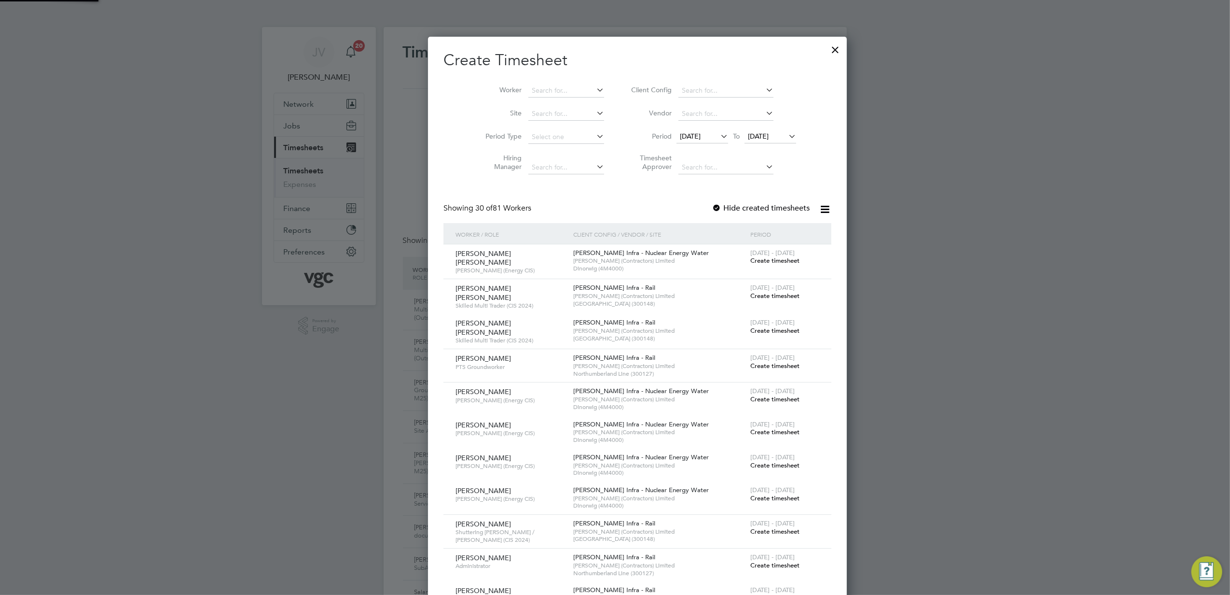
click at [757, 137] on span "[DATE]" at bounding box center [758, 136] width 21 height 9
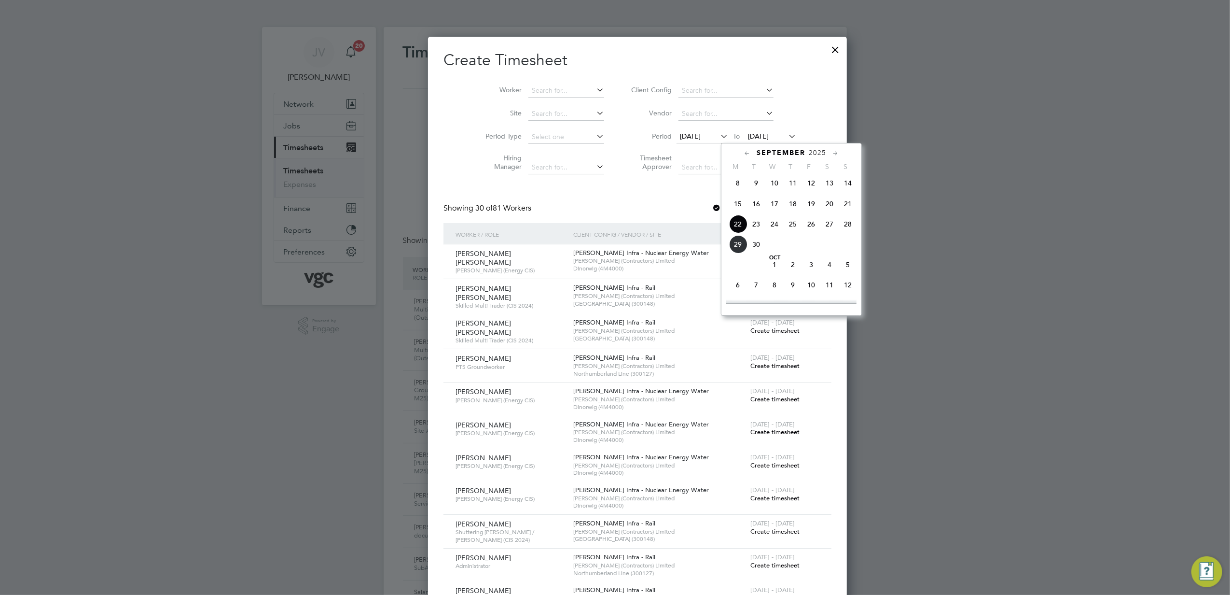
click at [829, 230] on span "27" at bounding box center [830, 224] width 18 height 18
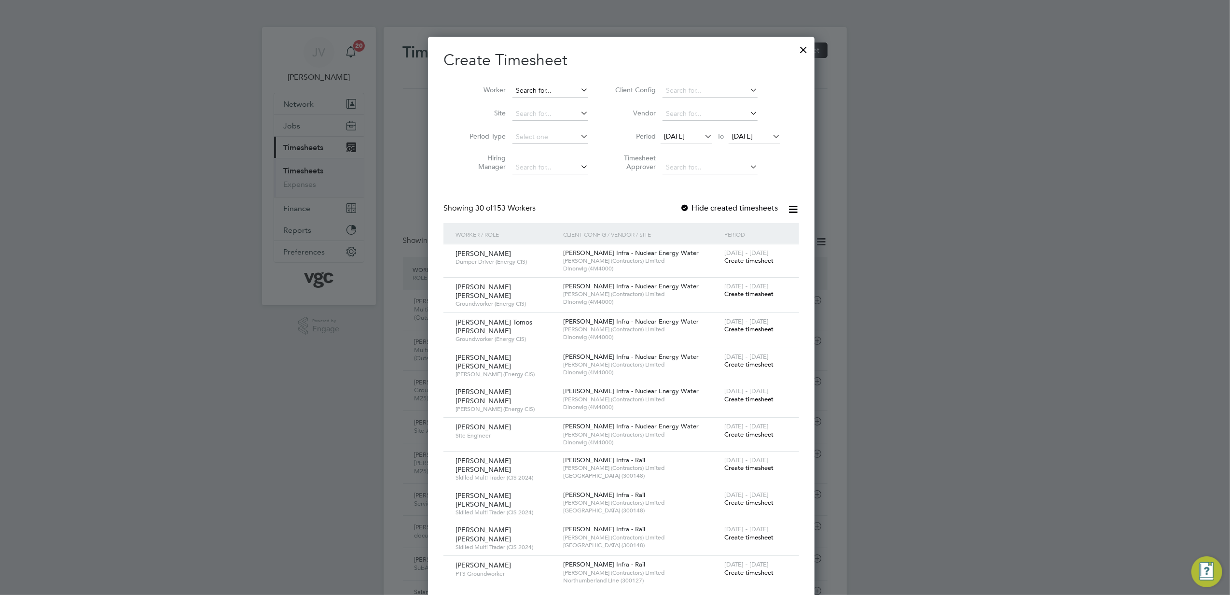
click at [539, 87] on input at bounding box center [551, 91] width 76 height 14
click at [565, 104] on b "Maple" at bounding box center [575, 103] width 20 height 8
type input "[PERSON_NAME]"
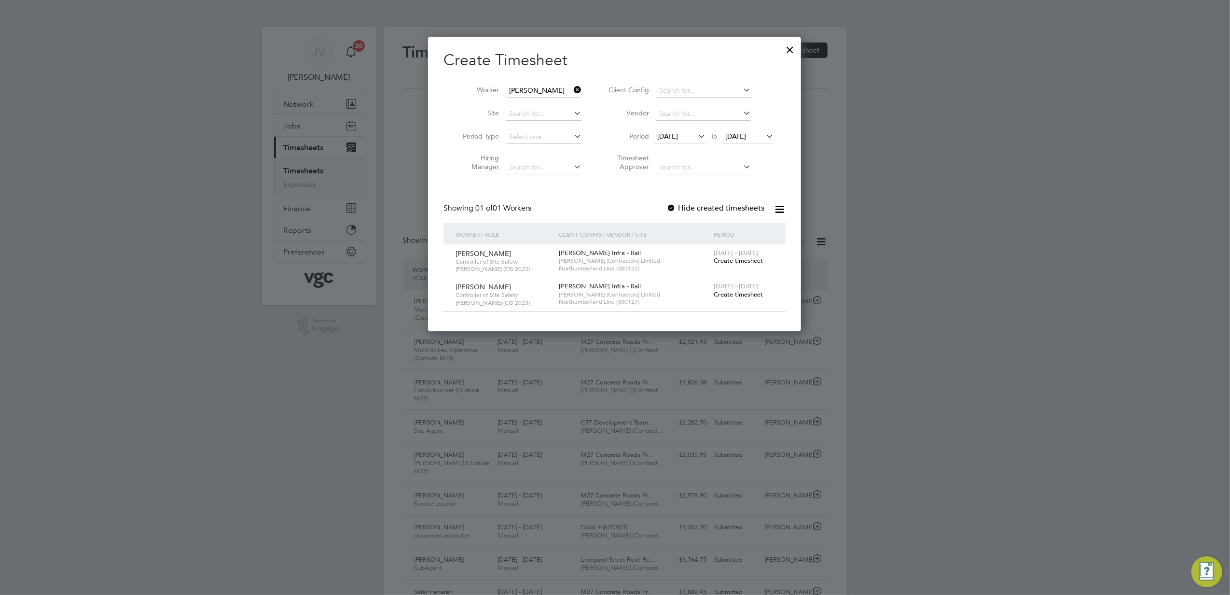
click at [688, 208] on label "Hide created timesheets" at bounding box center [716, 208] width 98 height 10
click at [679, 209] on label "Hide created timesheets" at bounding box center [716, 208] width 98 height 10
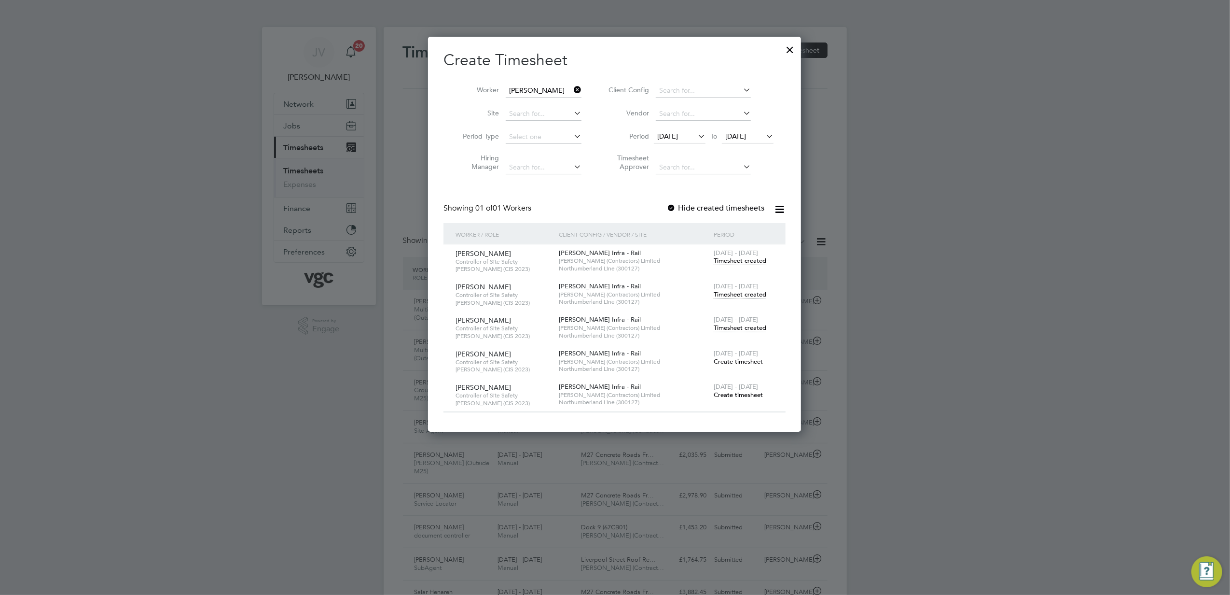
click at [750, 261] on span "Timesheet created" at bounding box center [740, 260] width 53 height 9
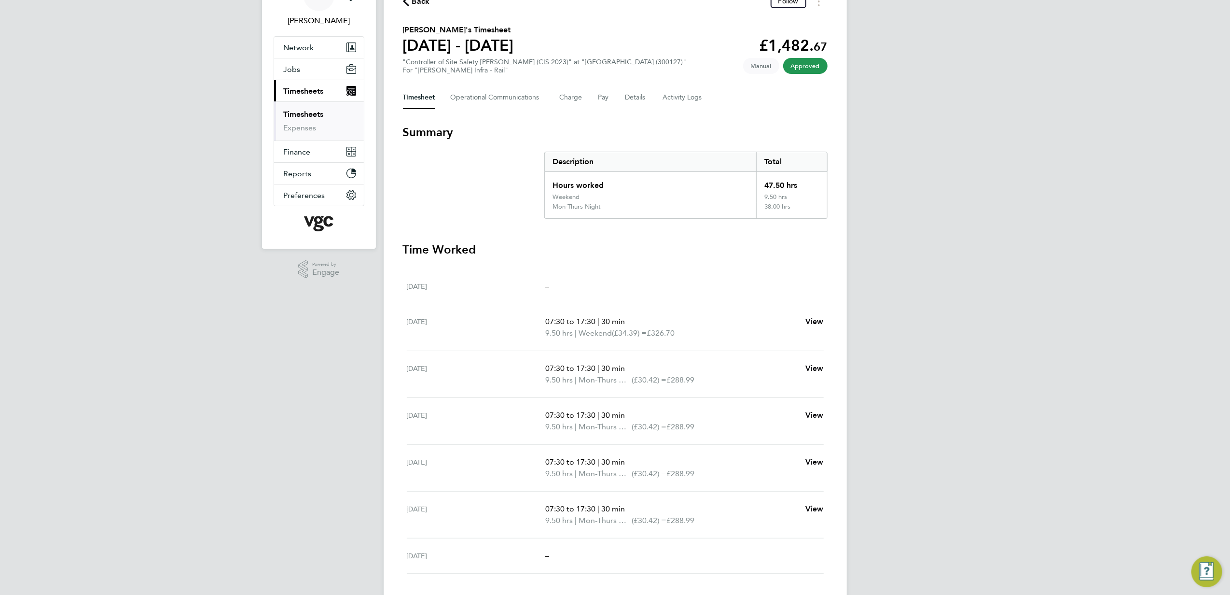
click at [610, 376] on span "Mon-Thurs Night" at bounding box center [605, 380] width 53 height 12
click at [814, 369] on span "View" at bounding box center [815, 367] width 18 height 9
select select "30"
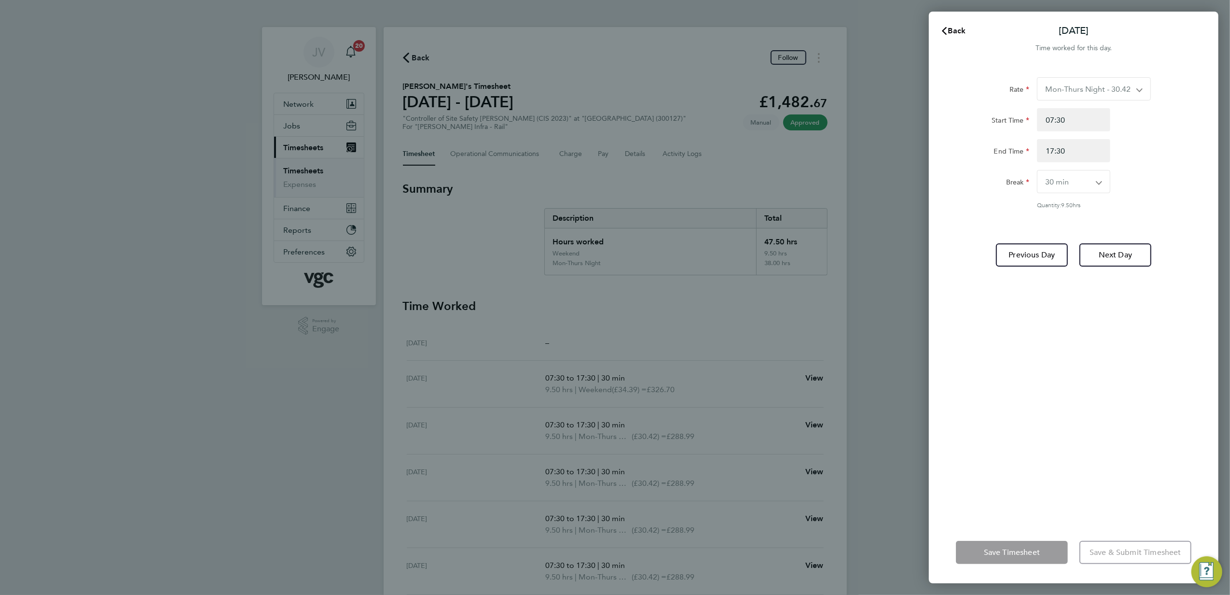
click at [874, 215] on div "Back [DATE] Time worked for this day. Rate Mon-Thurs Night - 30.42 Mon-Fri Day …" at bounding box center [615, 297] width 1230 height 595
click at [784, 134] on div "Back [DATE] Time worked for this day. Rate Mon-Thurs Night - 30.42 Mon-Fri Day …" at bounding box center [615, 297] width 1230 height 595
click at [943, 31] on icon "button" at bounding box center [945, 31] width 8 height 8
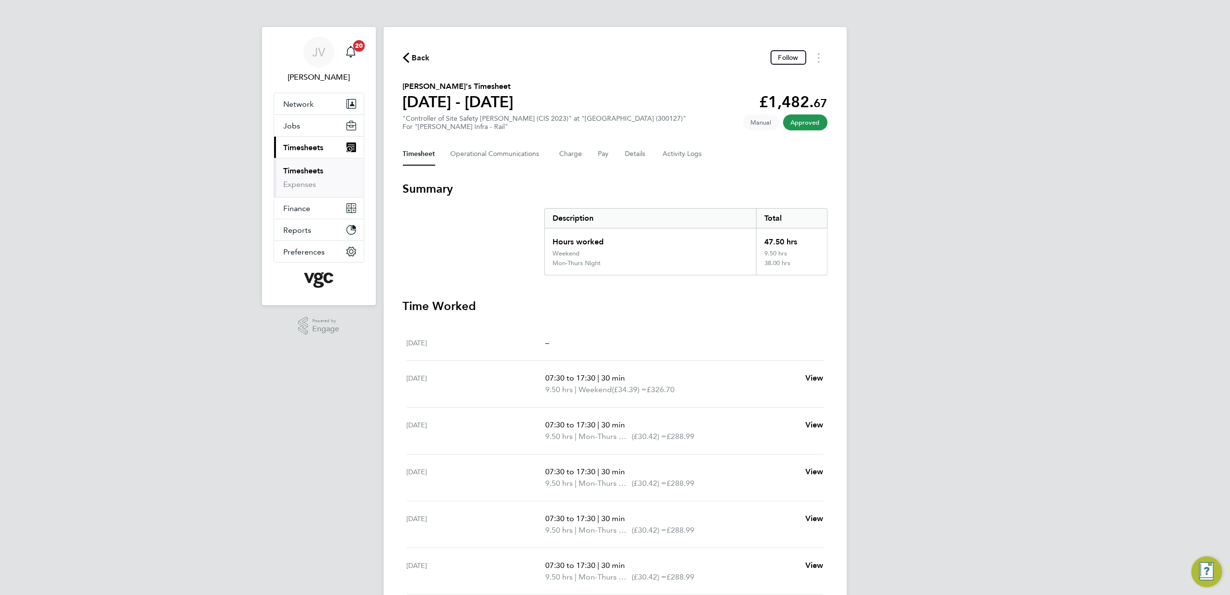
click at [407, 52] on button "Back" at bounding box center [416, 58] width 27 height 12
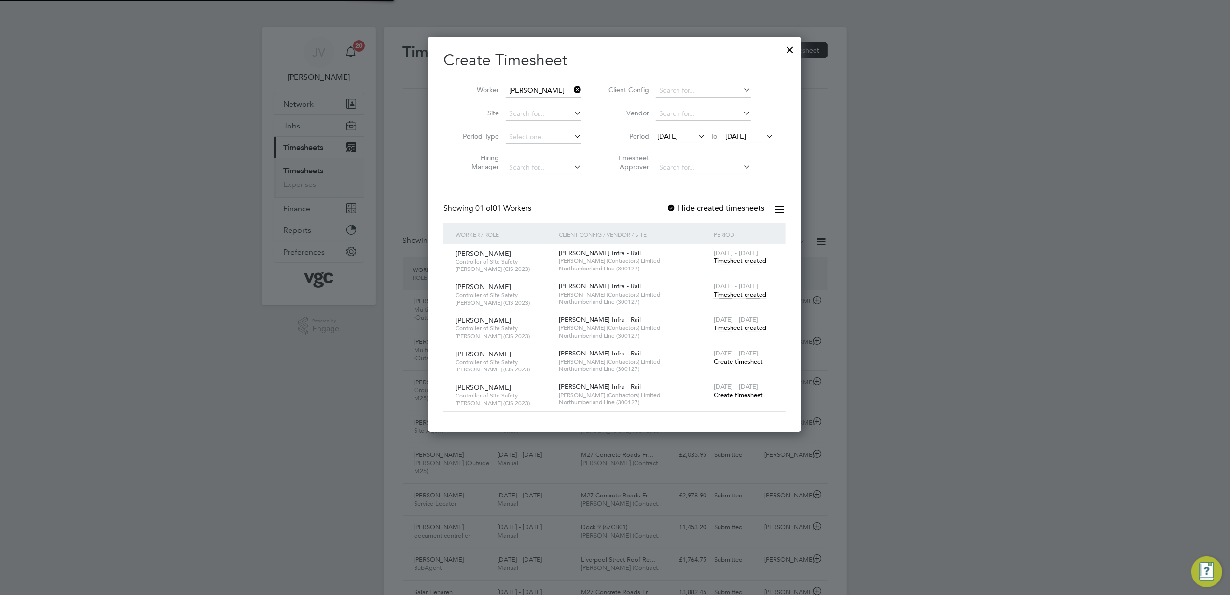
scroll to position [24, 84]
click at [739, 323] on span "Timesheet created" at bounding box center [740, 327] width 53 height 9
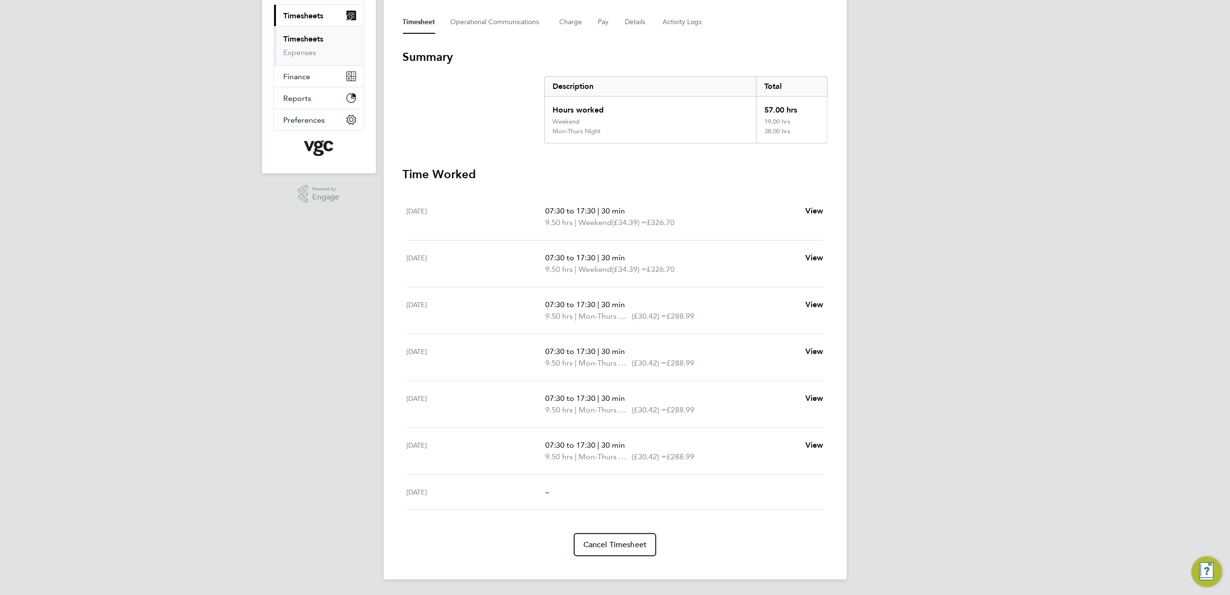
drag, startPoint x: 1073, startPoint y: 254, endPoint x: 895, endPoint y: 248, distance: 178.7
click at [895, 248] on div "JV [PERSON_NAME] Notifications 20 Applications: Network Team Members Businesses…" at bounding box center [615, 231] width 1230 height 726
drag, startPoint x: 855, startPoint y: 111, endPoint x: 1185, endPoint y: 207, distance: 344.0
click at [1194, 199] on div "JV [PERSON_NAME] Notifications 20 Applications: Network Team Members Businesses…" at bounding box center [615, 231] width 1230 height 726
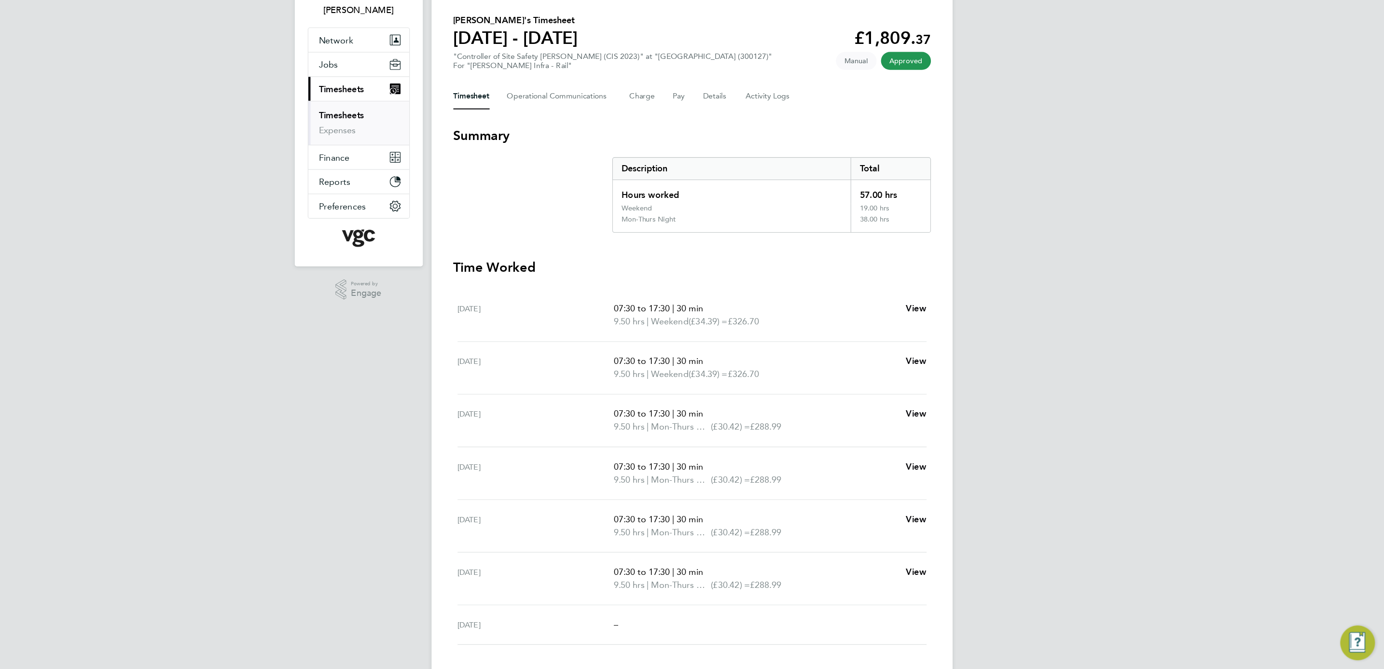
scroll to position [58, 0]
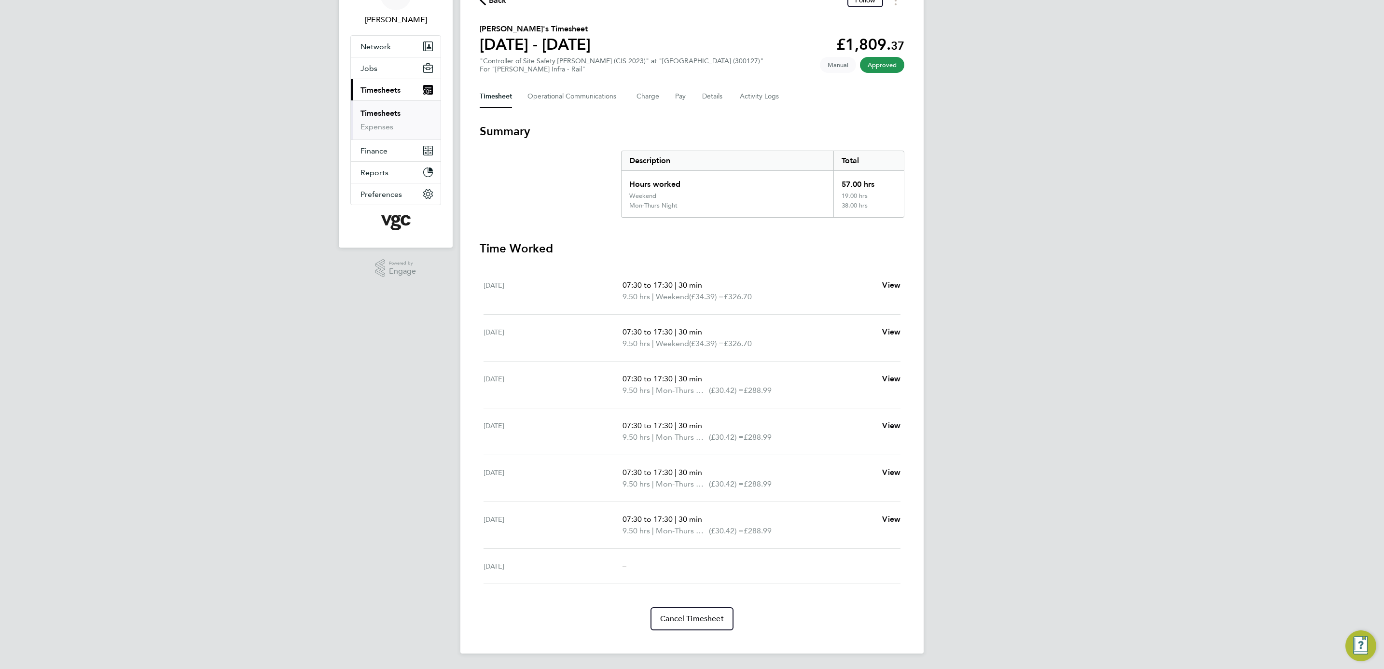
drag, startPoint x: 1127, startPoint y: 217, endPoint x: 1128, endPoint y: 173, distance: 44.4
click at [1127, 217] on div "JV [PERSON_NAME] Notifications 20 Applications: Network Team Members Businesses…" at bounding box center [692, 306] width 1384 height 726
click at [1196, 13] on div "JV [PERSON_NAME] Notifications 20 Applications: Network Team Members Businesses…" at bounding box center [692, 306] width 1384 height 726
click at [1001, 267] on div "JV [PERSON_NAME] Notifications 20 Applications: Network Team Members Businesses…" at bounding box center [692, 306] width 1384 height 726
click at [1056, 378] on div "JV [PERSON_NAME] Notifications 20 Applications: Network Team Members Businesses…" at bounding box center [692, 306] width 1384 height 726
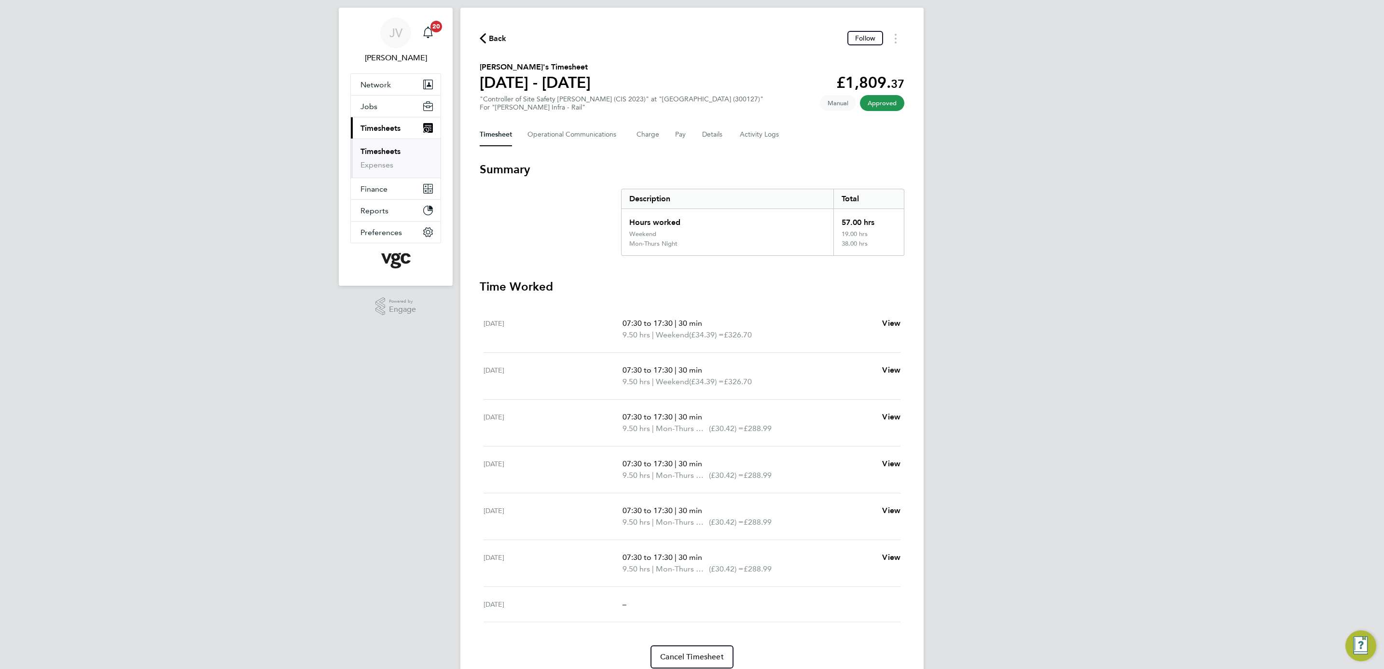
scroll to position [0, 0]
